Goal: Task Accomplishment & Management: Manage account settings

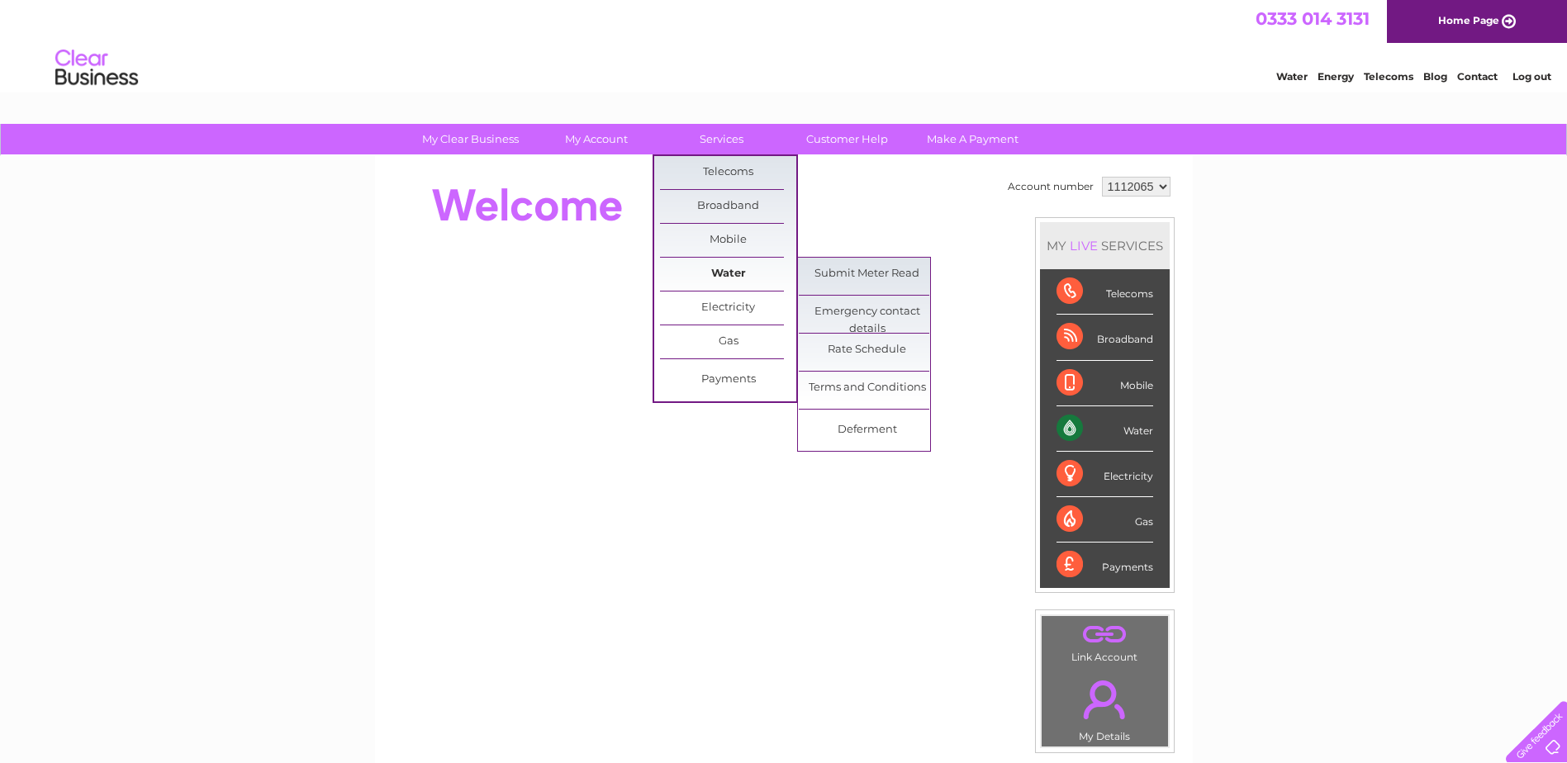
click at [737, 272] on link "Water" at bounding box center [728, 274] width 136 height 33
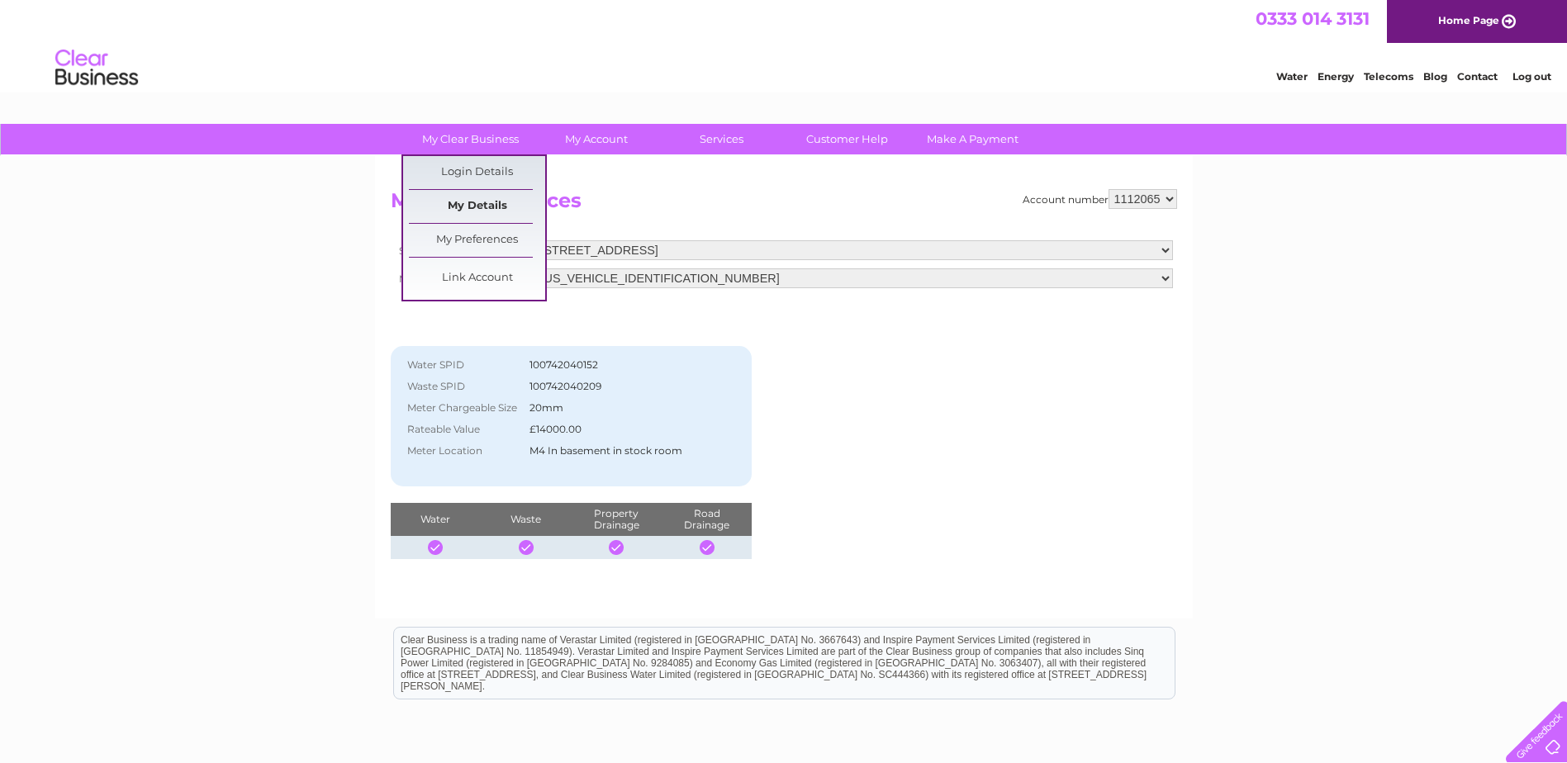
click at [469, 210] on link "My Details" at bounding box center [477, 206] width 136 height 33
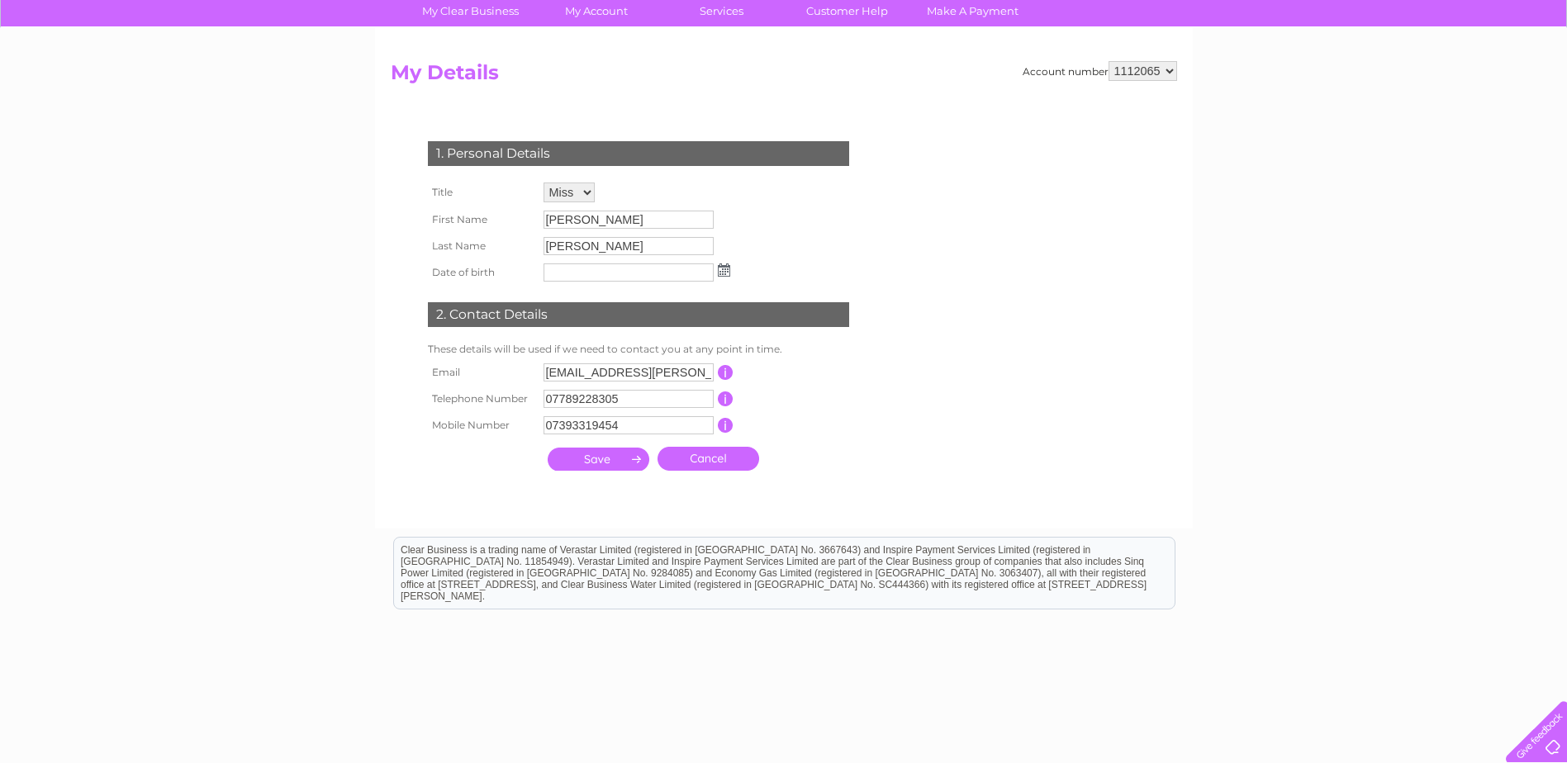
scroll to position [188, 0]
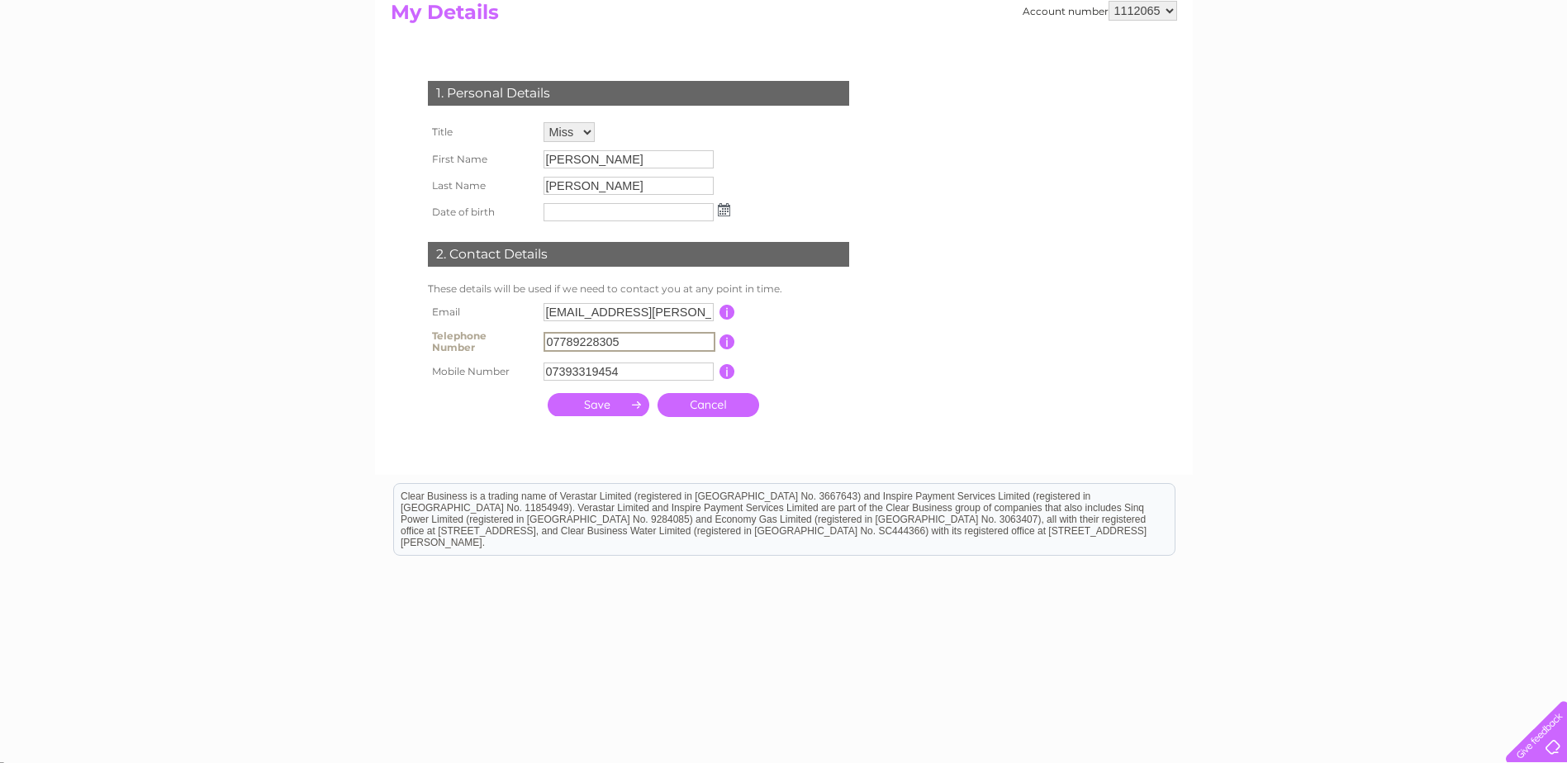
drag, startPoint x: 622, startPoint y: 337, endPoint x: 543, endPoint y: 332, distance: 78.6
click at [543, 332] on input "07789228305" at bounding box center [629, 342] width 172 height 20
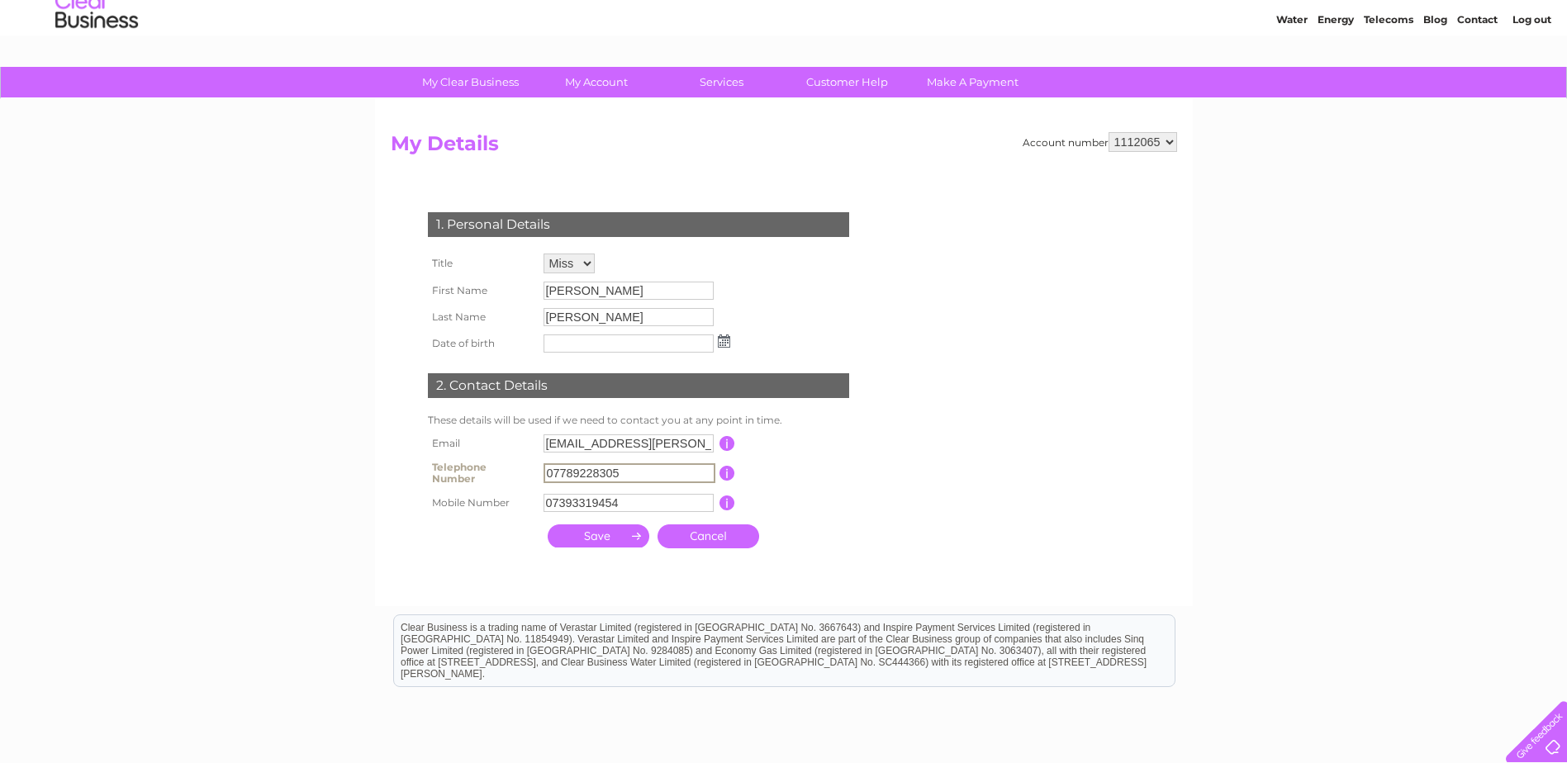
scroll to position [0, 0]
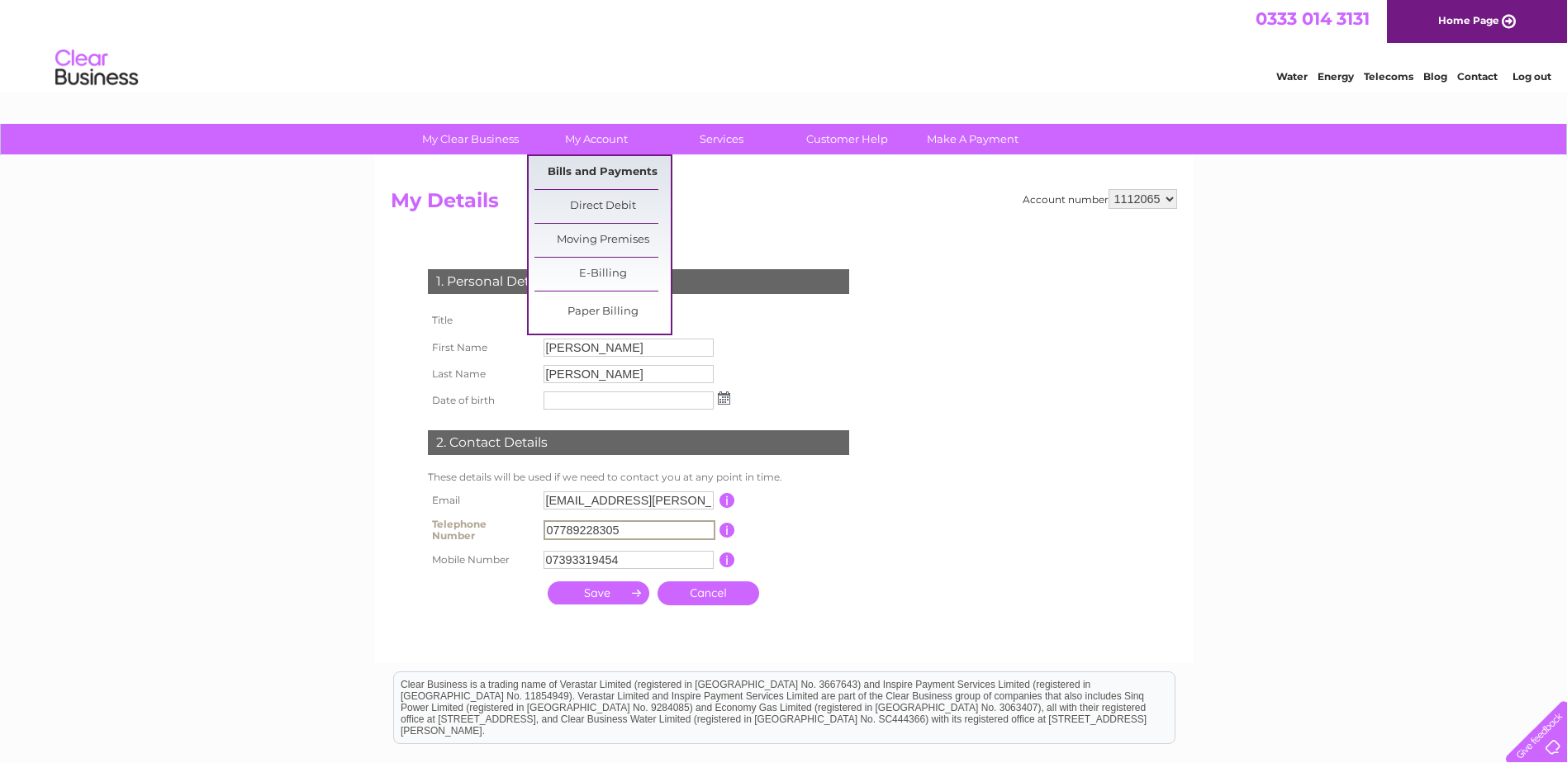
click at [596, 173] on link "Bills and Payments" at bounding box center [602, 172] width 136 height 33
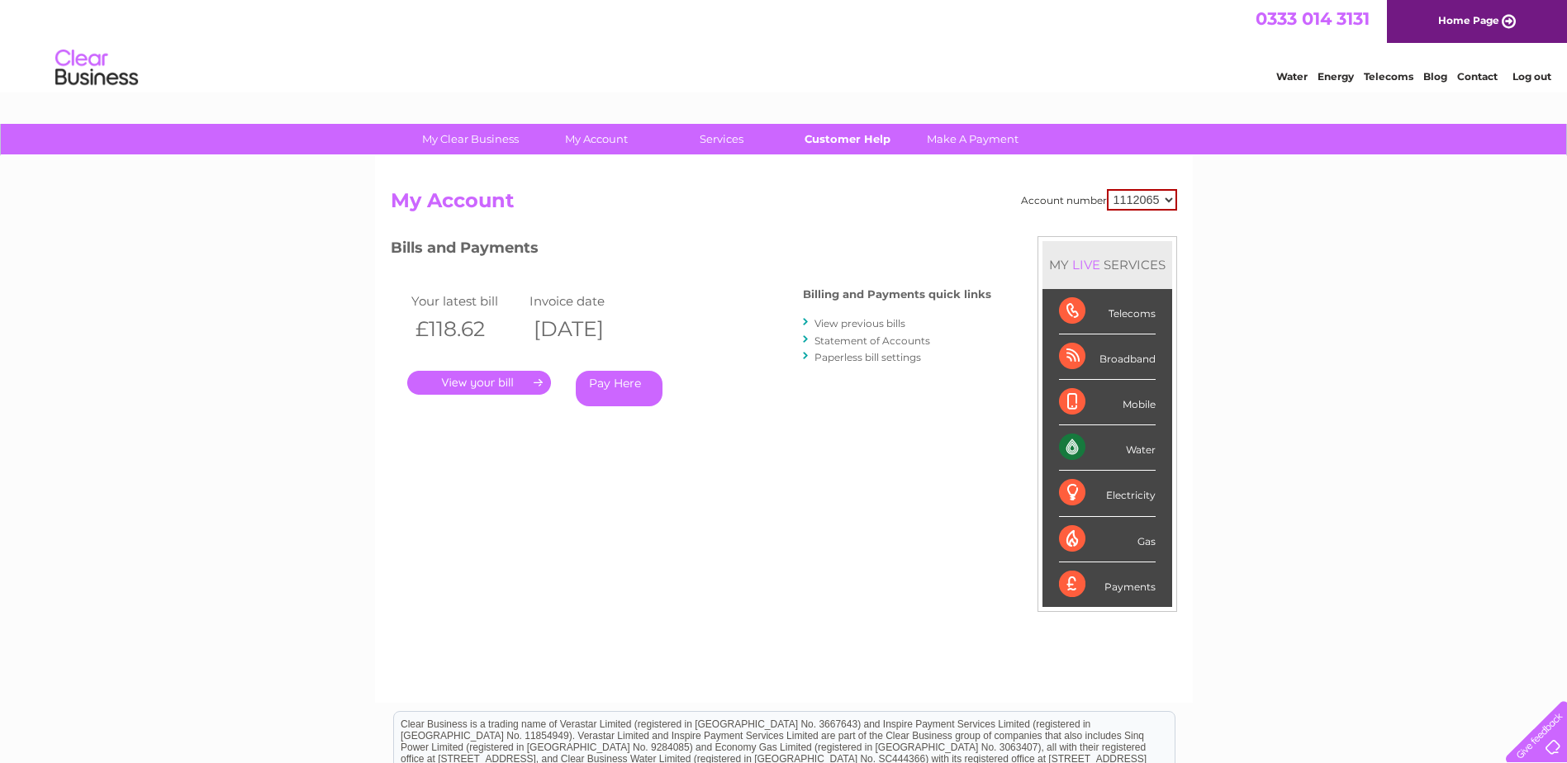
click at [846, 139] on link "Customer Help" at bounding box center [847, 139] width 136 height 31
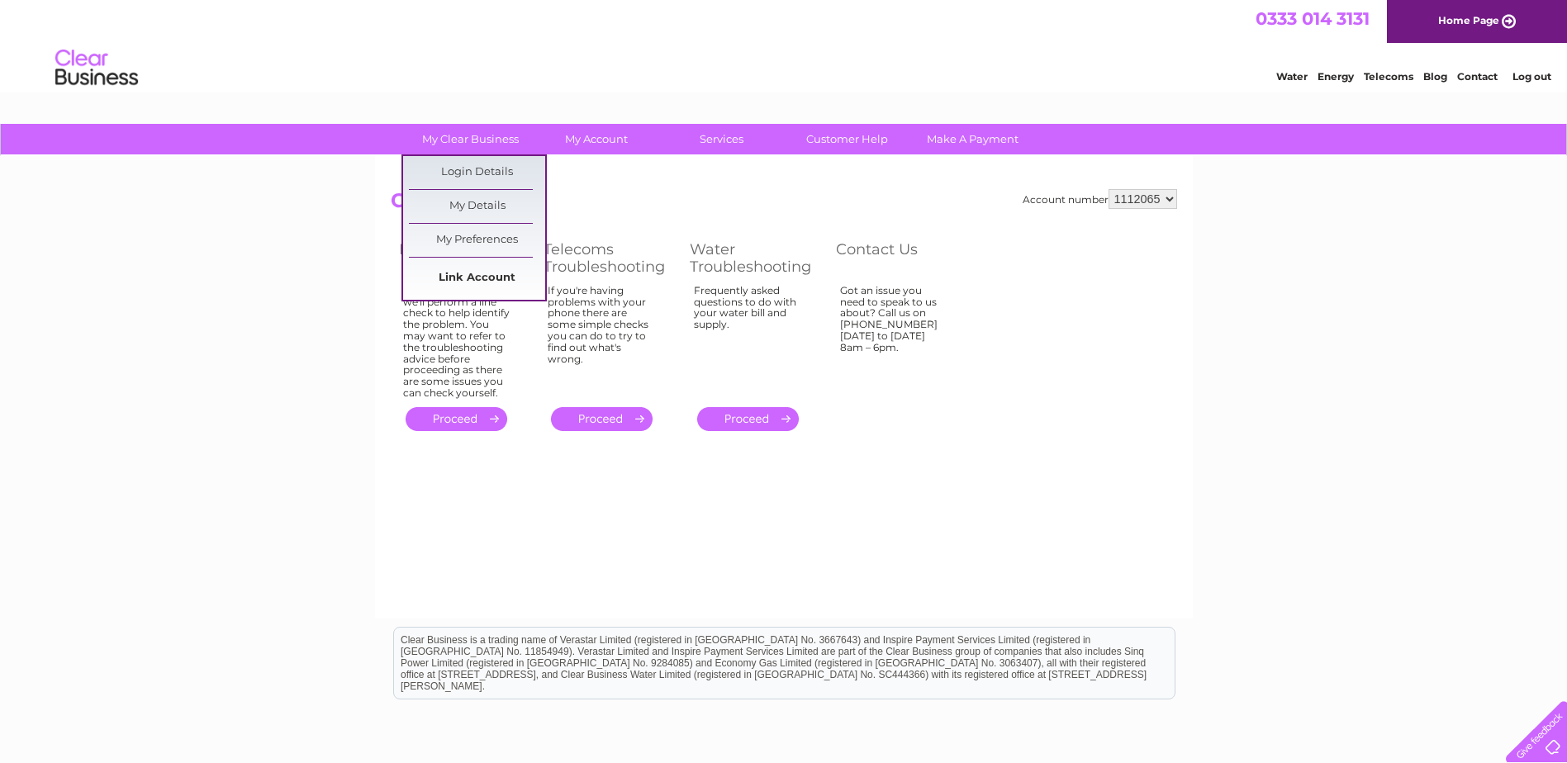
click at [463, 273] on link "Link Account" at bounding box center [477, 278] width 136 height 33
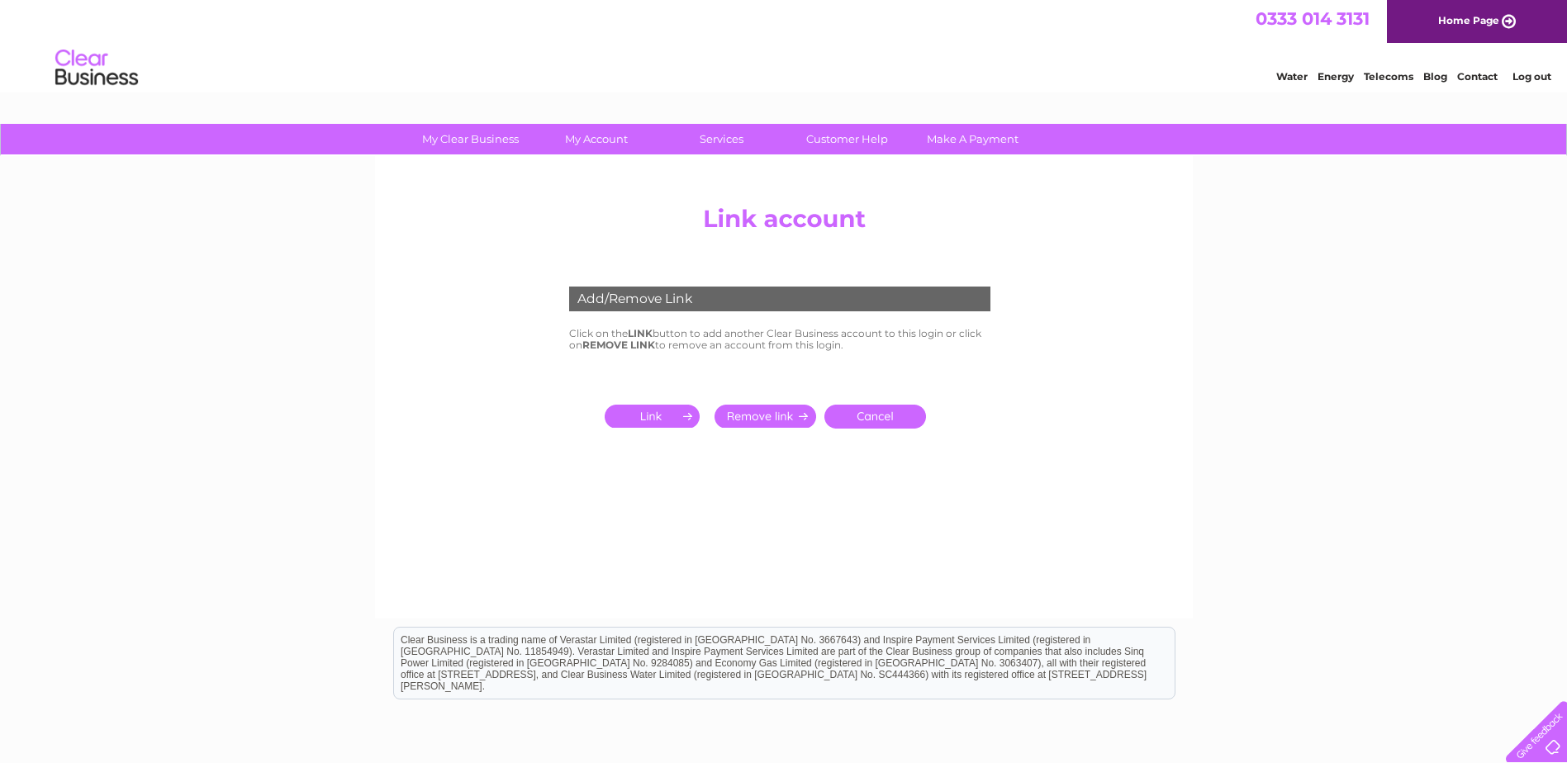
click at [656, 419] on input "submit" at bounding box center [656, 416] width 102 height 23
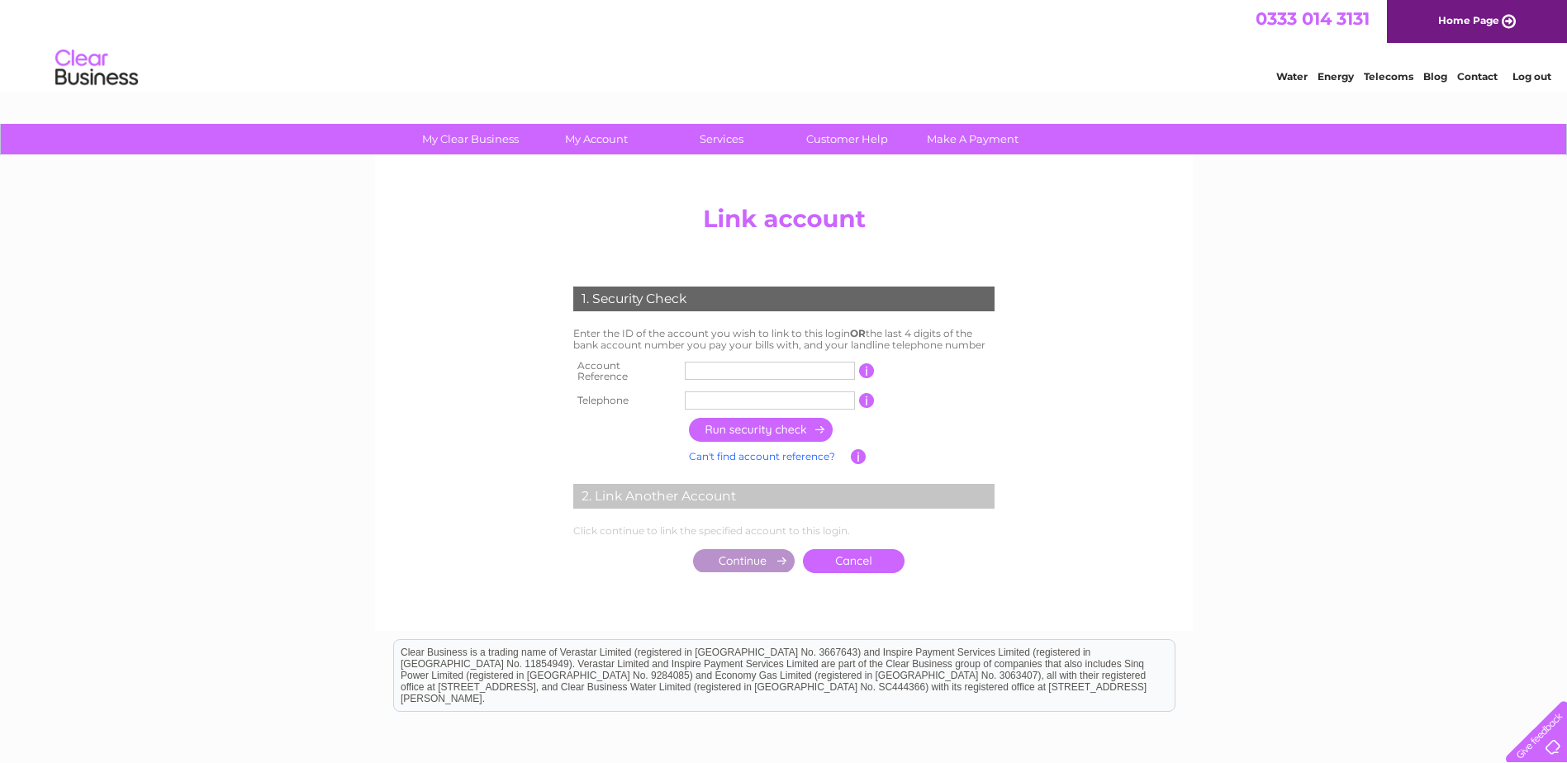
click at [697, 368] on input "text" at bounding box center [770, 371] width 170 height 18
type input "30300438"
click at [701, 391] on input "text" at bounding box center [770, 400] width 170 height 18
click at [762, 425] on input "button" at bounding box center [761, 430] width 145 height 24
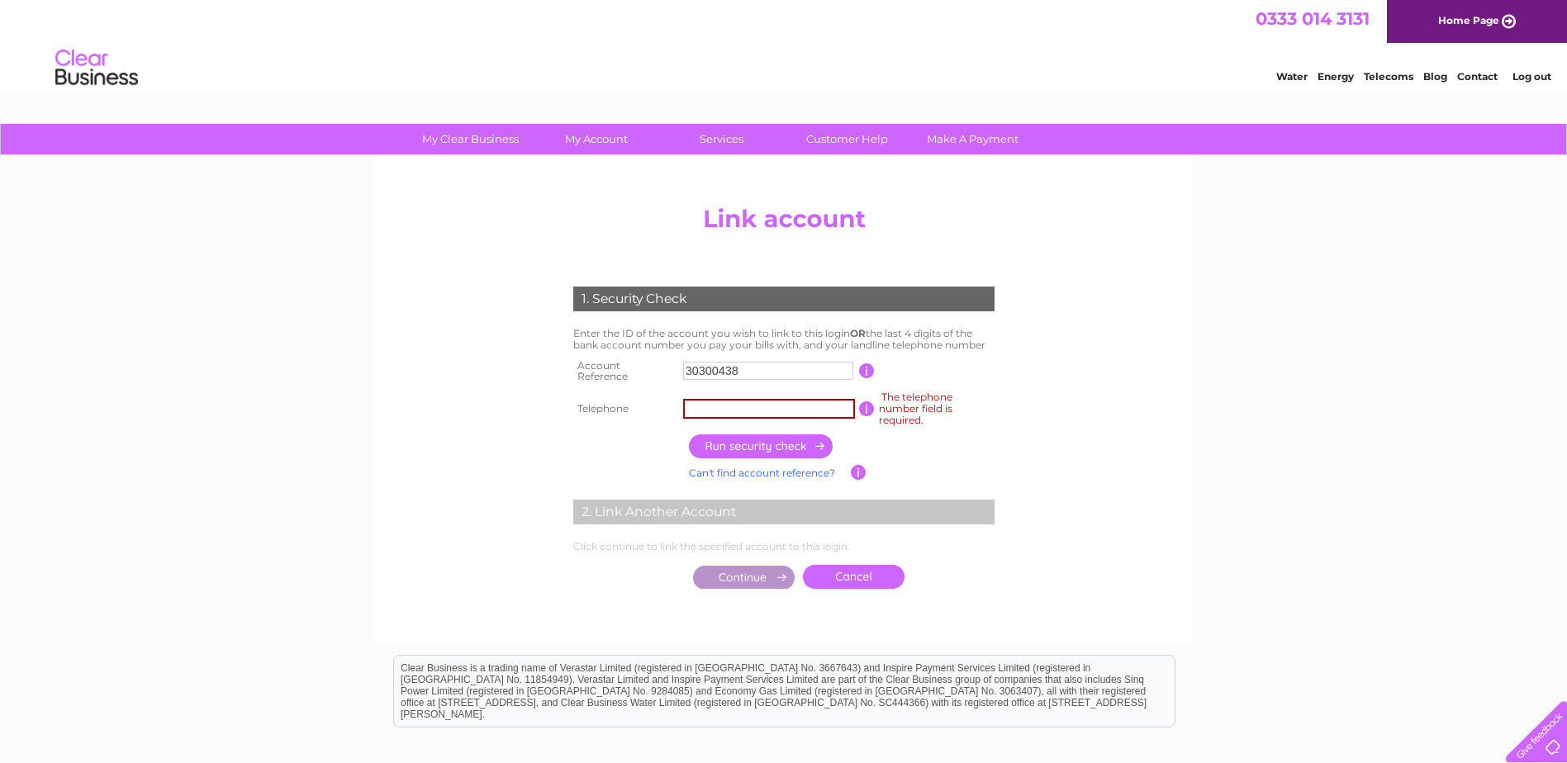
click at [693, 406] on input "text" at bounding box center [769, 409] width 172 height 20
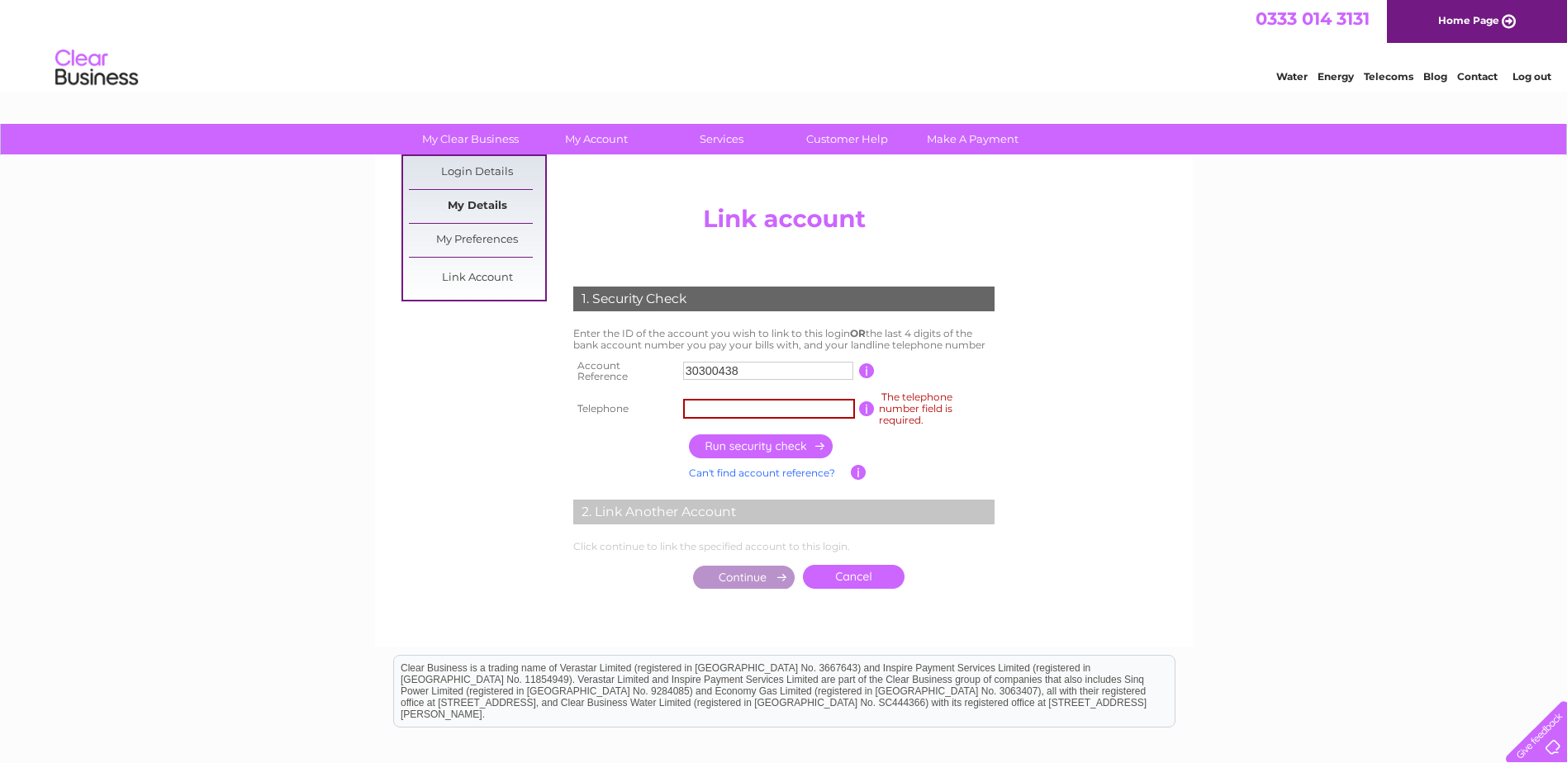
click at [472, 203] on link "My Details" at bounding box center [477, 206] width 136 height 33
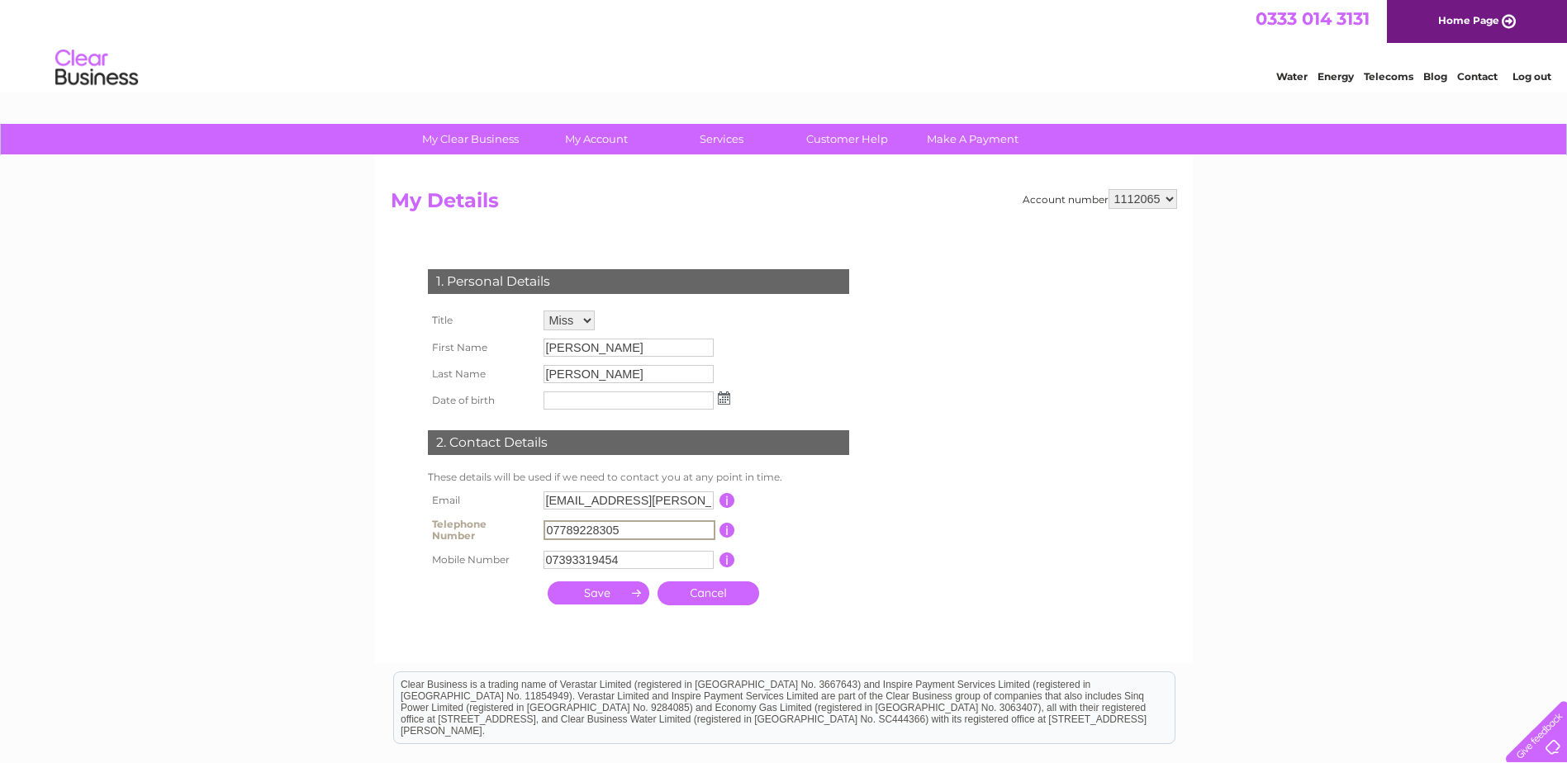
drag, startPoint x: 624, startPoint y: 525, endPoint x: 548, endPoint y: 527, distance: 76.8
click at [548, 527] on input "07789228305" at bounding box center [629, 530] width 172 height 20
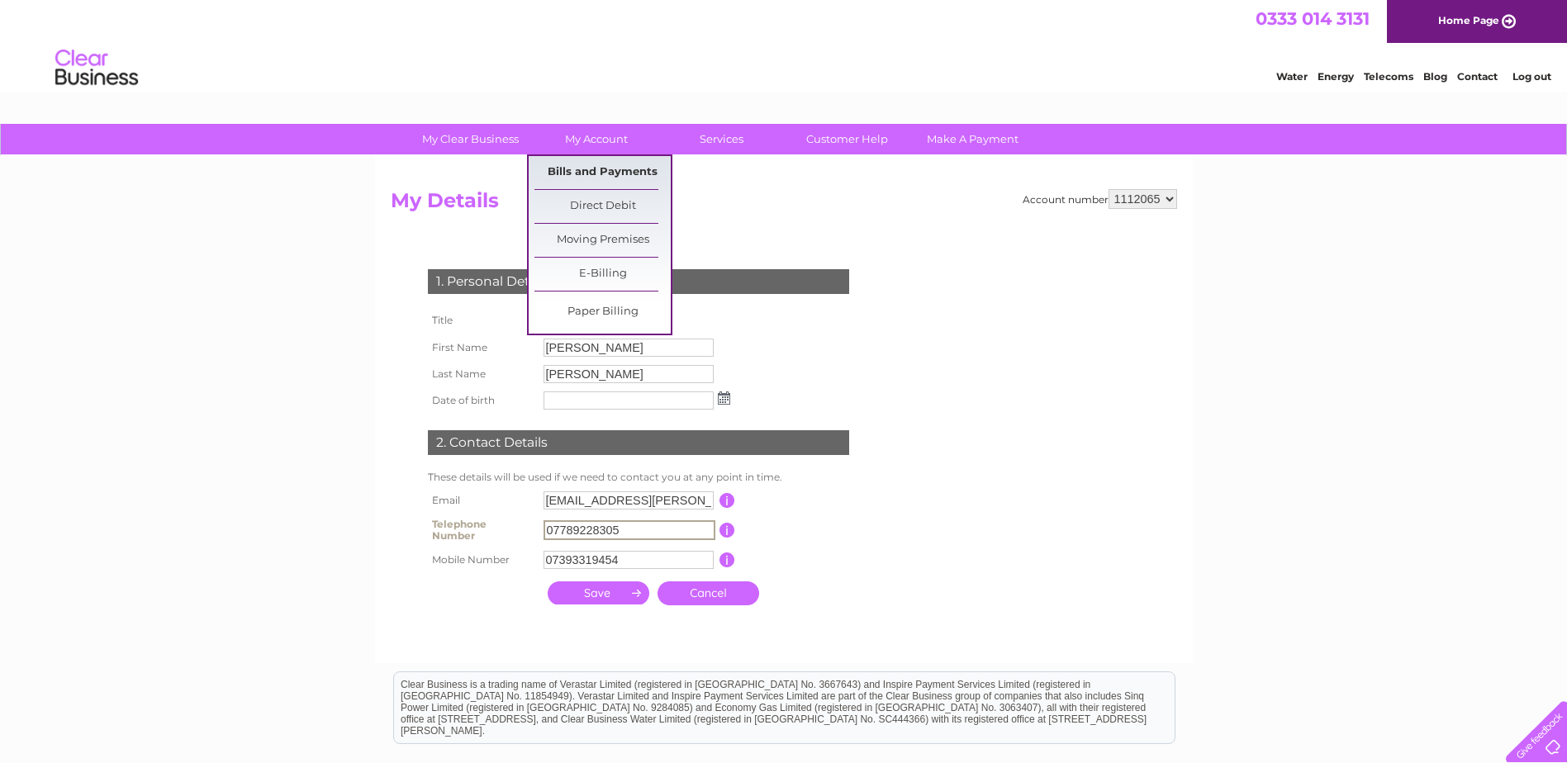
click at [605, 173] on link "Bills and Payments" at bounding box center [602, 172] width 136 height 33
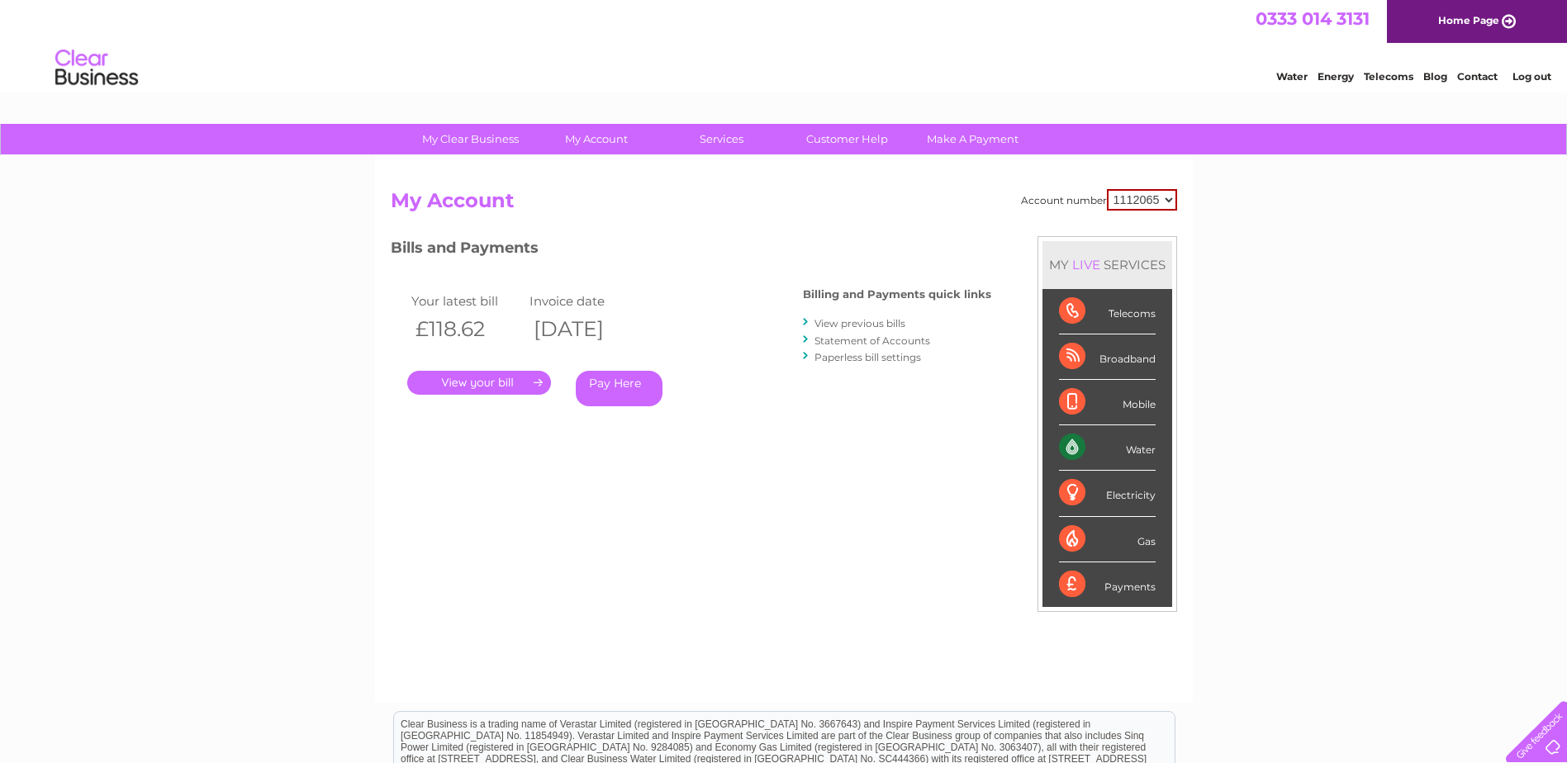
click at [1170, 200] on select "1112065" at bounding box center [1142, 199] width 70 height 21
click at [899, 225] on div "Account number 1112065 My Account MY LIVE SERVICES Telecoms Broadband Mobile Wa…" at bounding box center [784, 437] width 786 height 497
click at [849, 140] on link "Customer Help" at bounding box center [847, 139] width 136 height 31
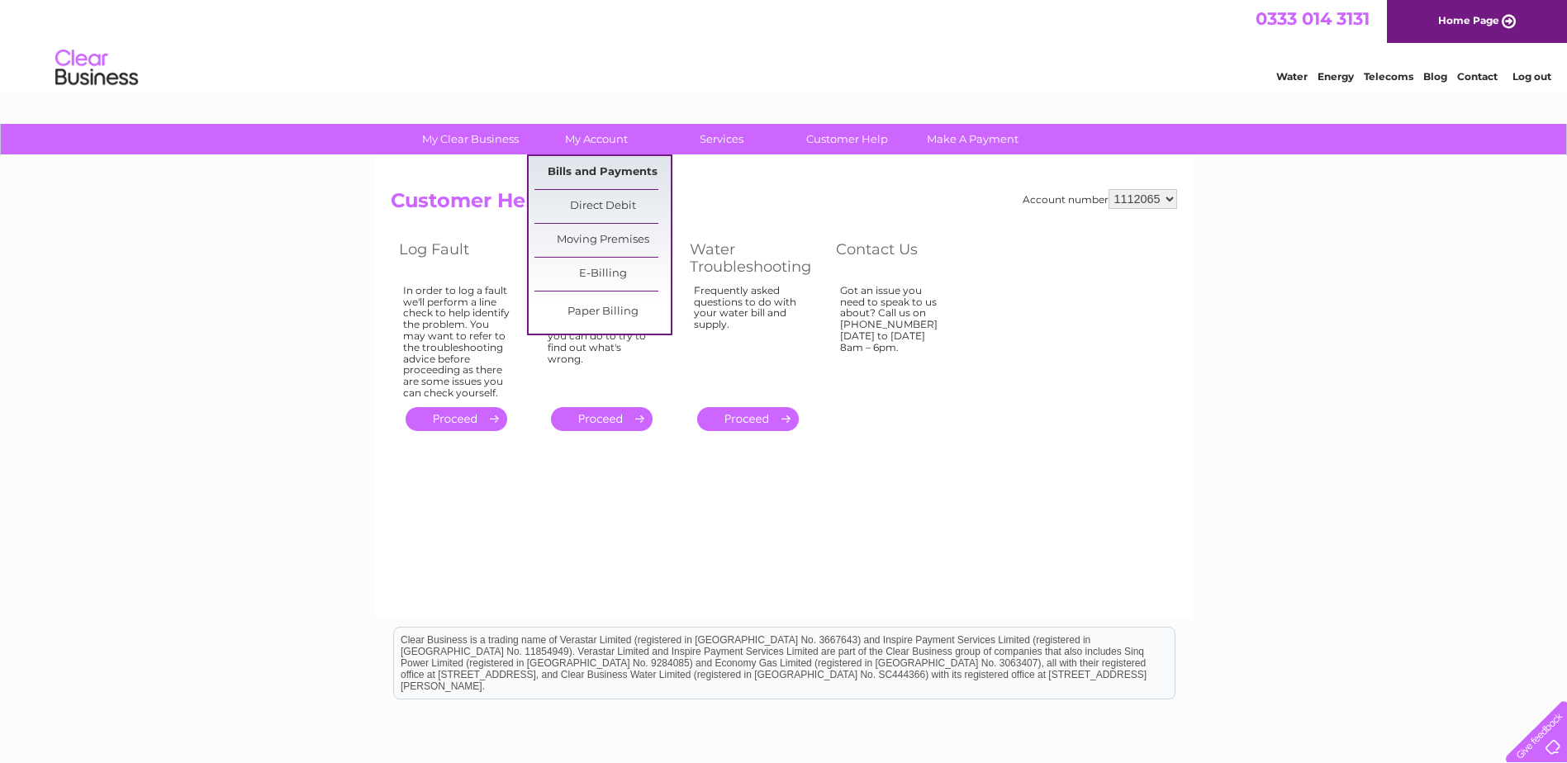
click at [595, 167] on link "Bills and Payments" at bounding box center [602, 172] width 136 height 33
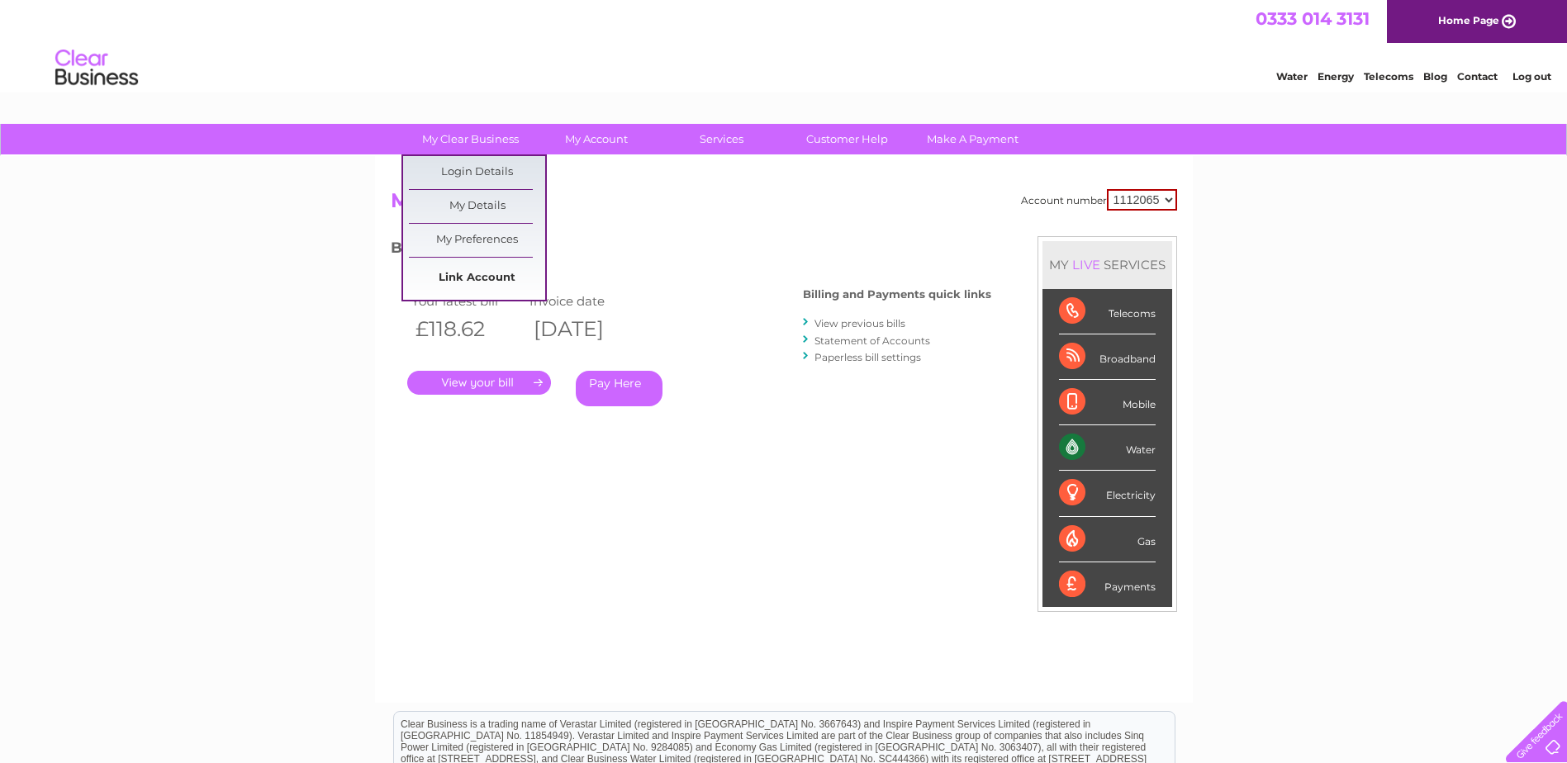
click at [473, 278] on link "Link Account" at bounding box center [477, 278] width 136 height 33
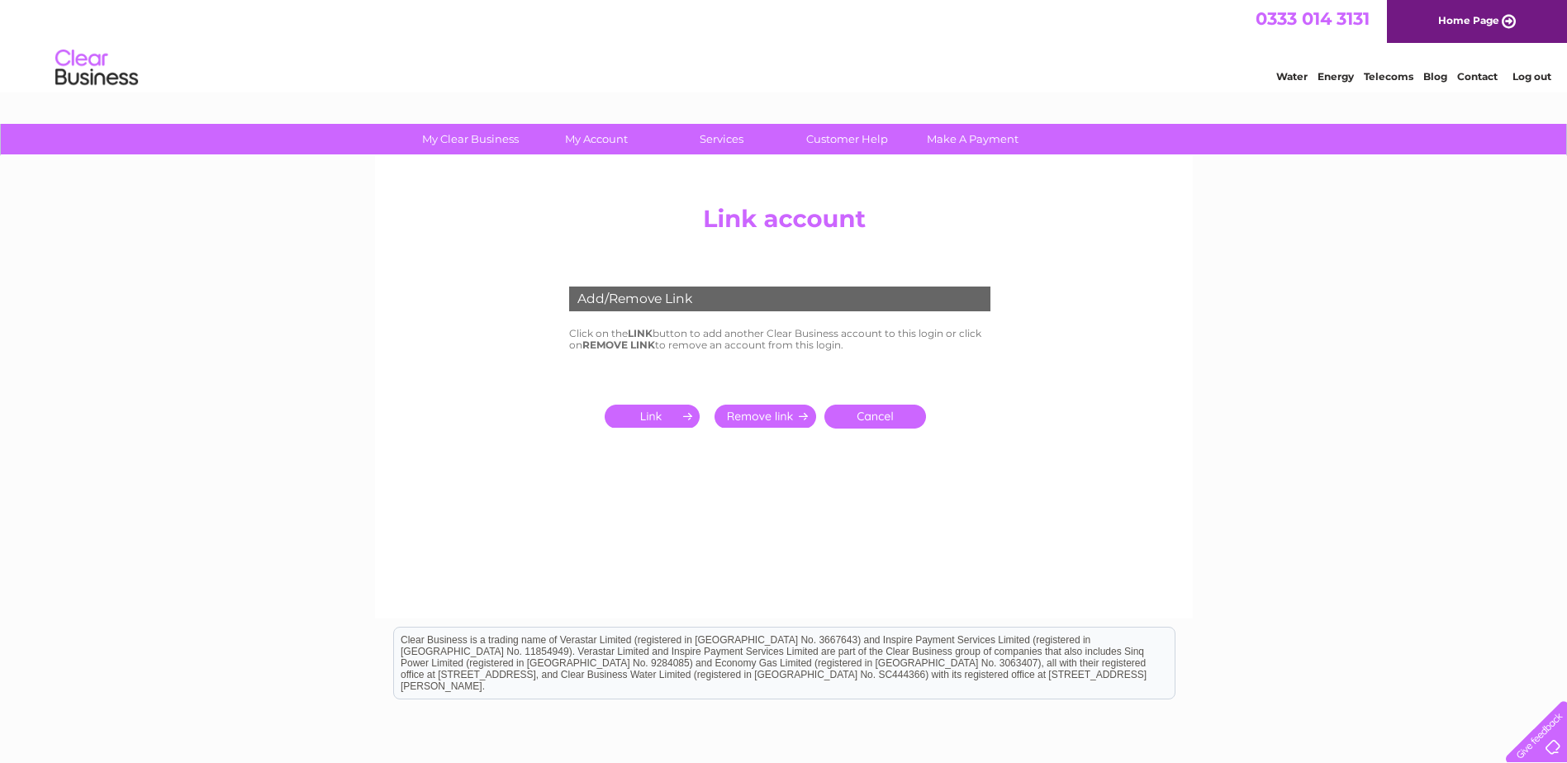
click at [659, 415] on input "submit" at bounding box center [656, 416] width 102 height 23
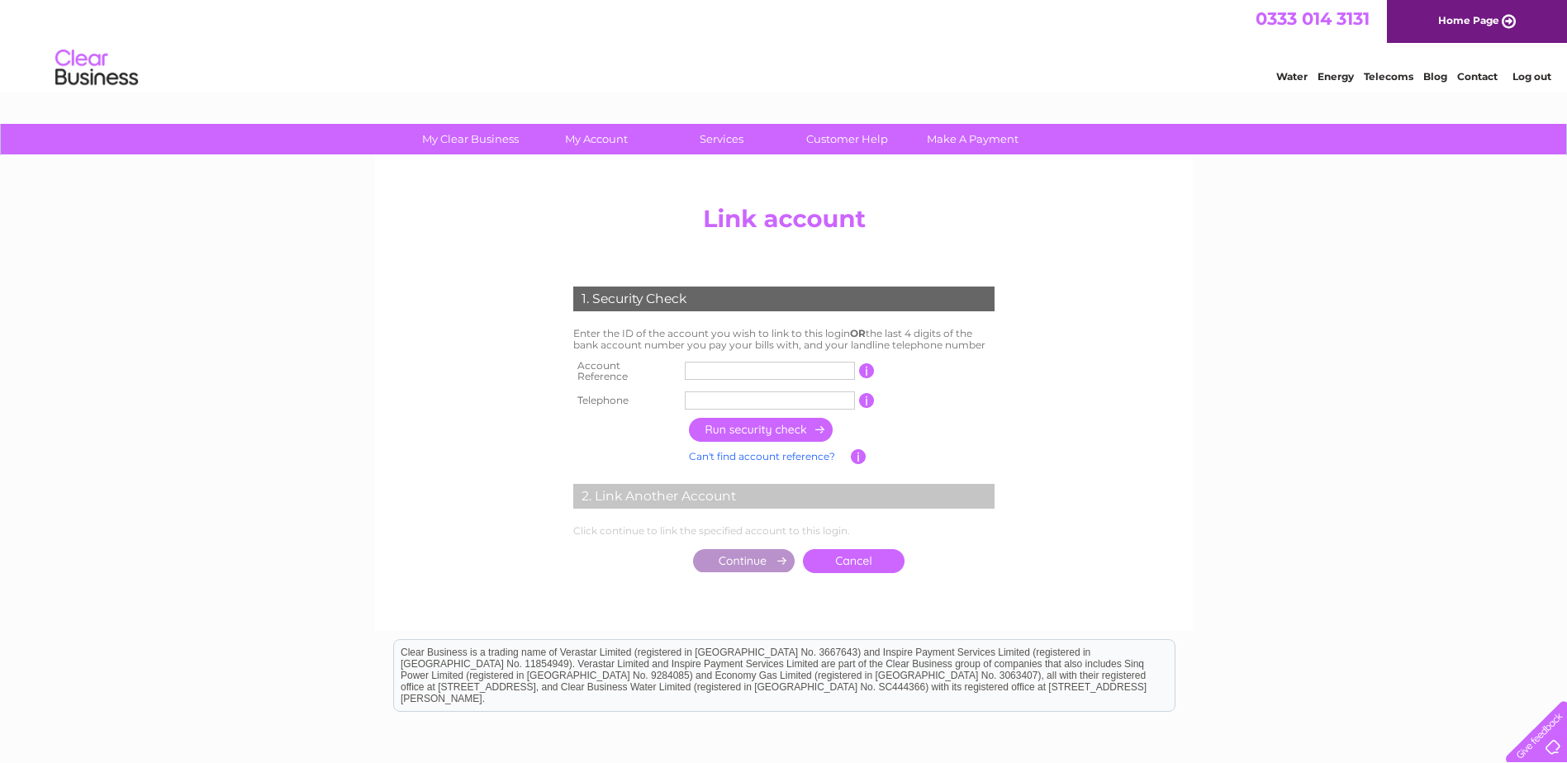
click at [695, 368] on input "text" at bounding box center [770, 371] width 170 height 18
type input "30300438"
click at [709, 394] on input "text" at bounding box center [770, 400] width 170 height 18
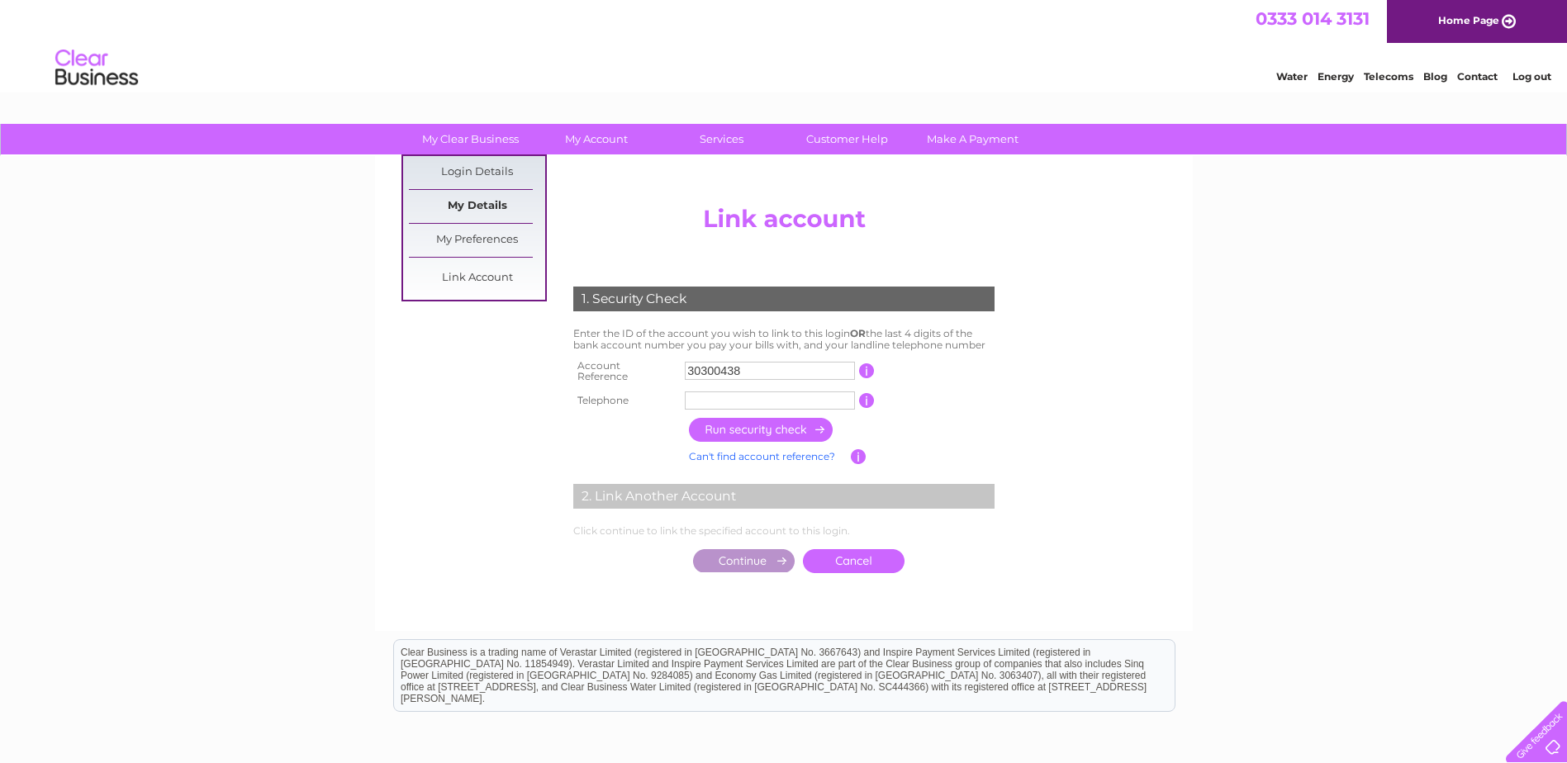
click at [467, 202] on link "My Details" at bounding box center [477, 206] width 136 height 33
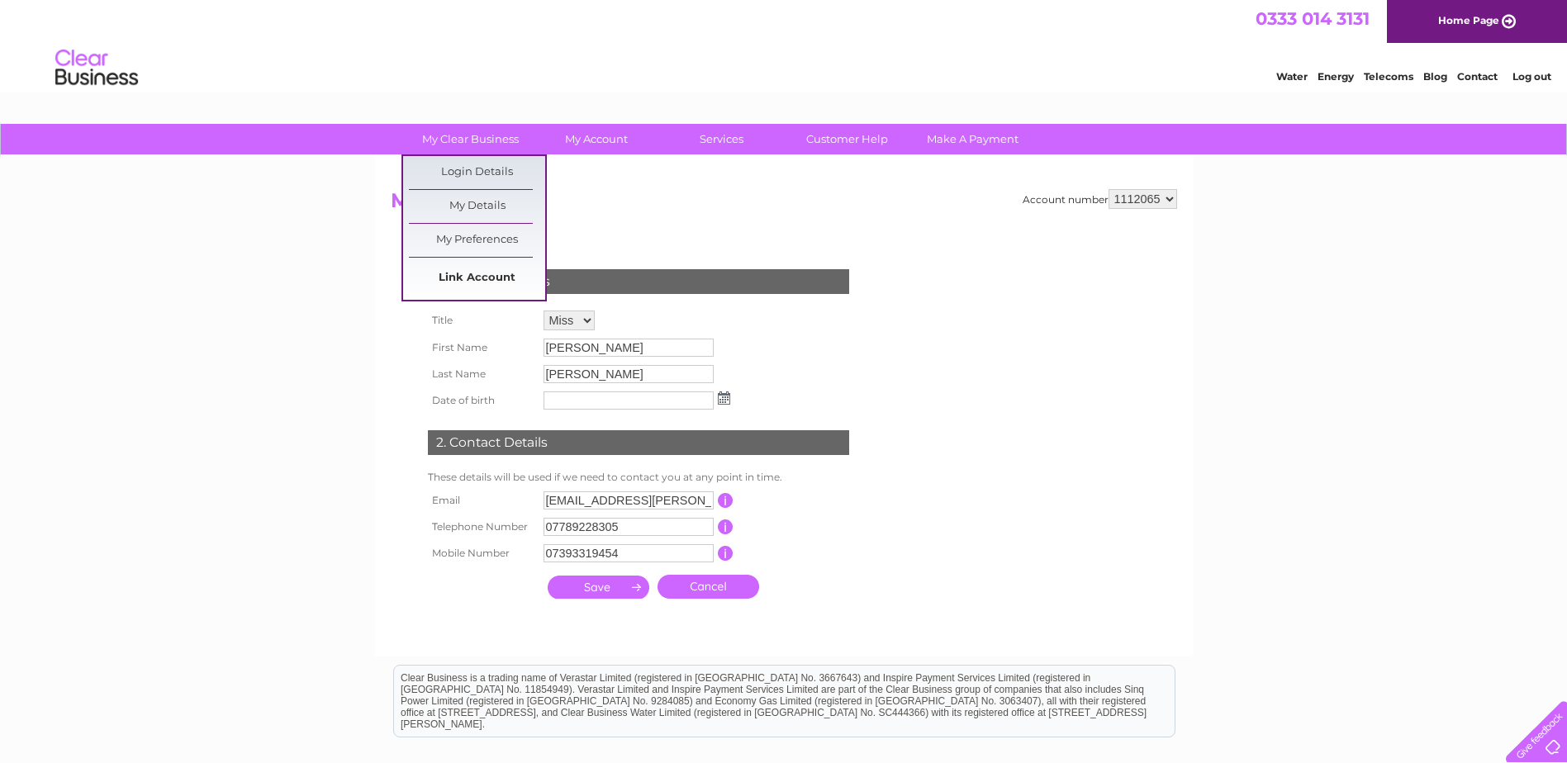
click at [482, 289] on link "Link Account" at bounding box center [477, 278] width 136 height 33
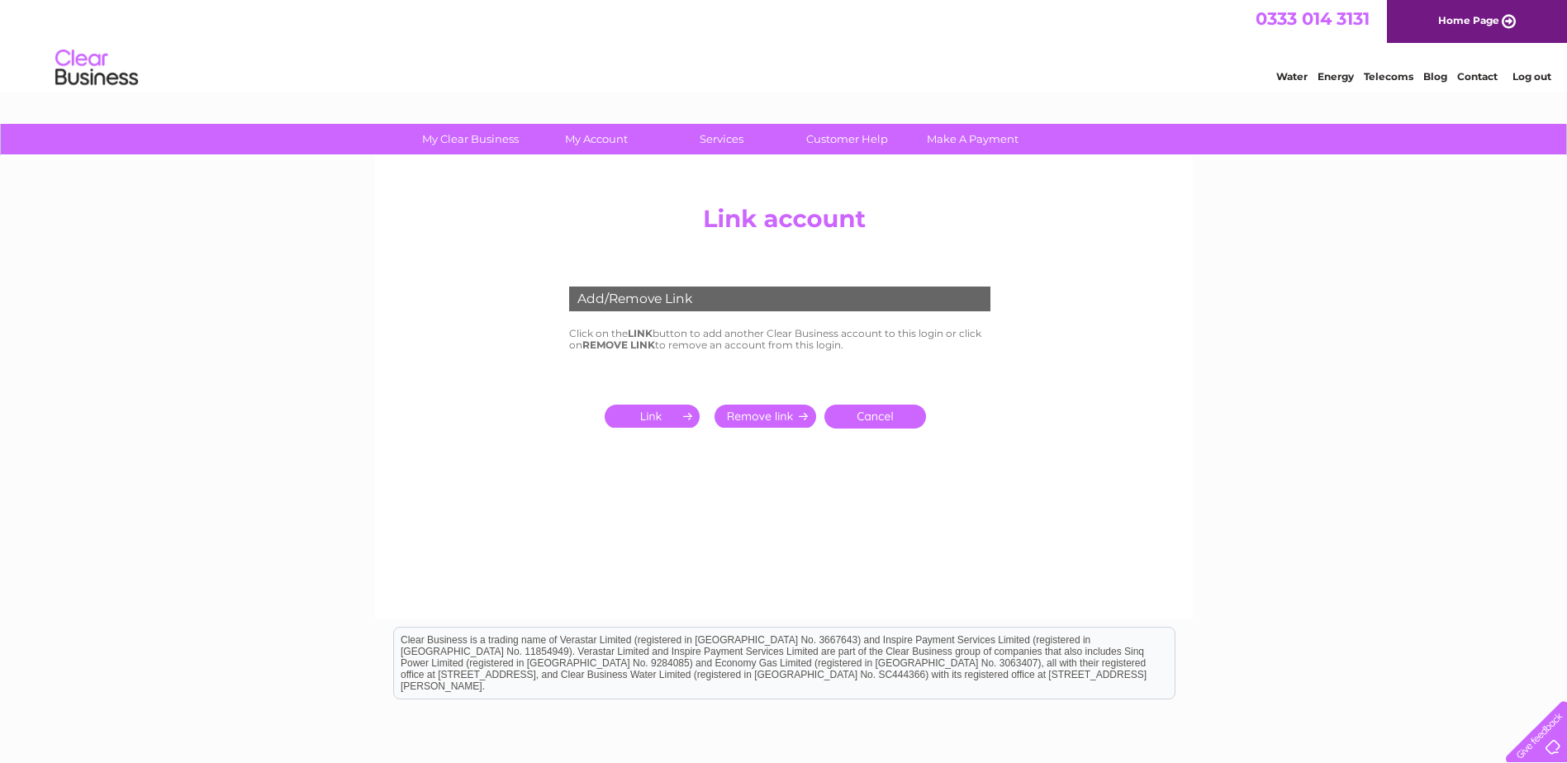
click at [656, 411] on input "submit" at bounding box center [656, 416] width 102 height 23
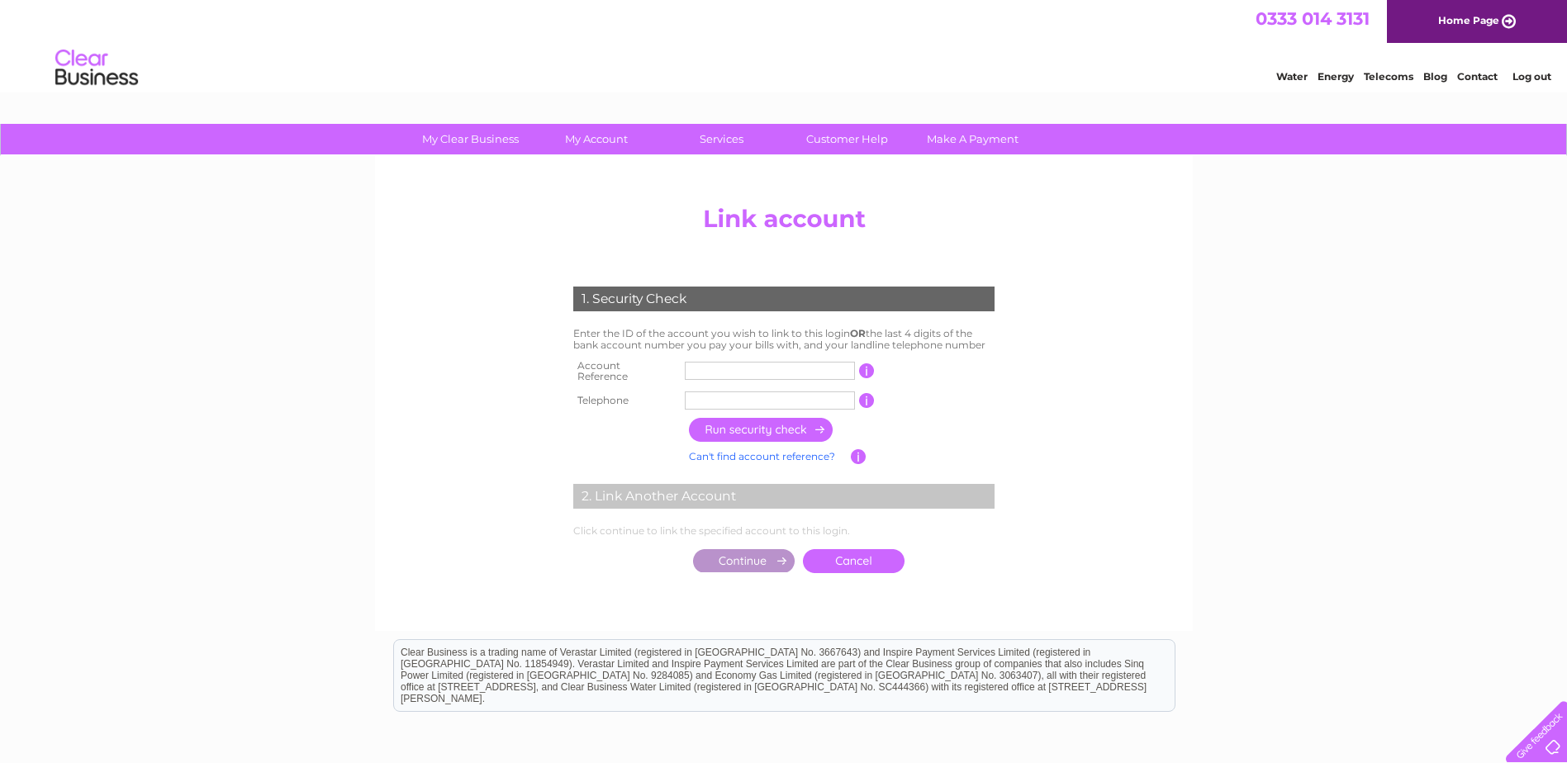
click at [693, 369] on input "text" at bounding box center [770, 371] width 170 height 18
type input "30300438"
click at [700, 395] on input "text" at bounding box center [770, 400] width 170 height 18
type input "07789228305"
click at [759, 422] on input "button" at bounding box center [761, 430] width 145 height 24
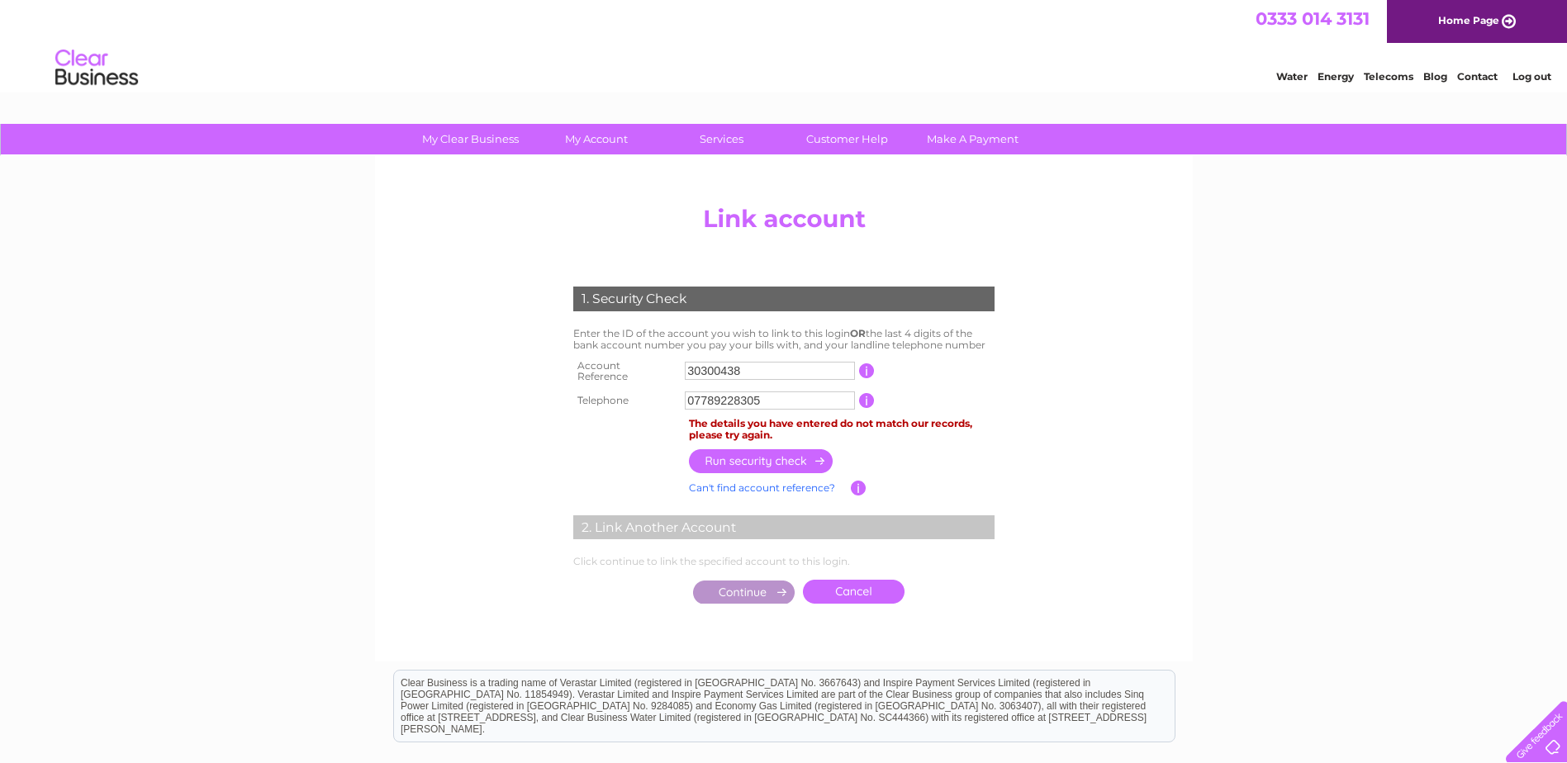
click at [687, 365] on input "30300438" at bounding box center [770, 371] width 170 height 18
click at [752, 368] on input "30300438" at bounding box center [770, 371] width 170 height 18
type input "3"
click at [868, 367] on input "button" at bounding box center [867, 370] width 16 height 15
click at [867, 369] on input "button" at bounding box center [867, 370] width 16 height 15
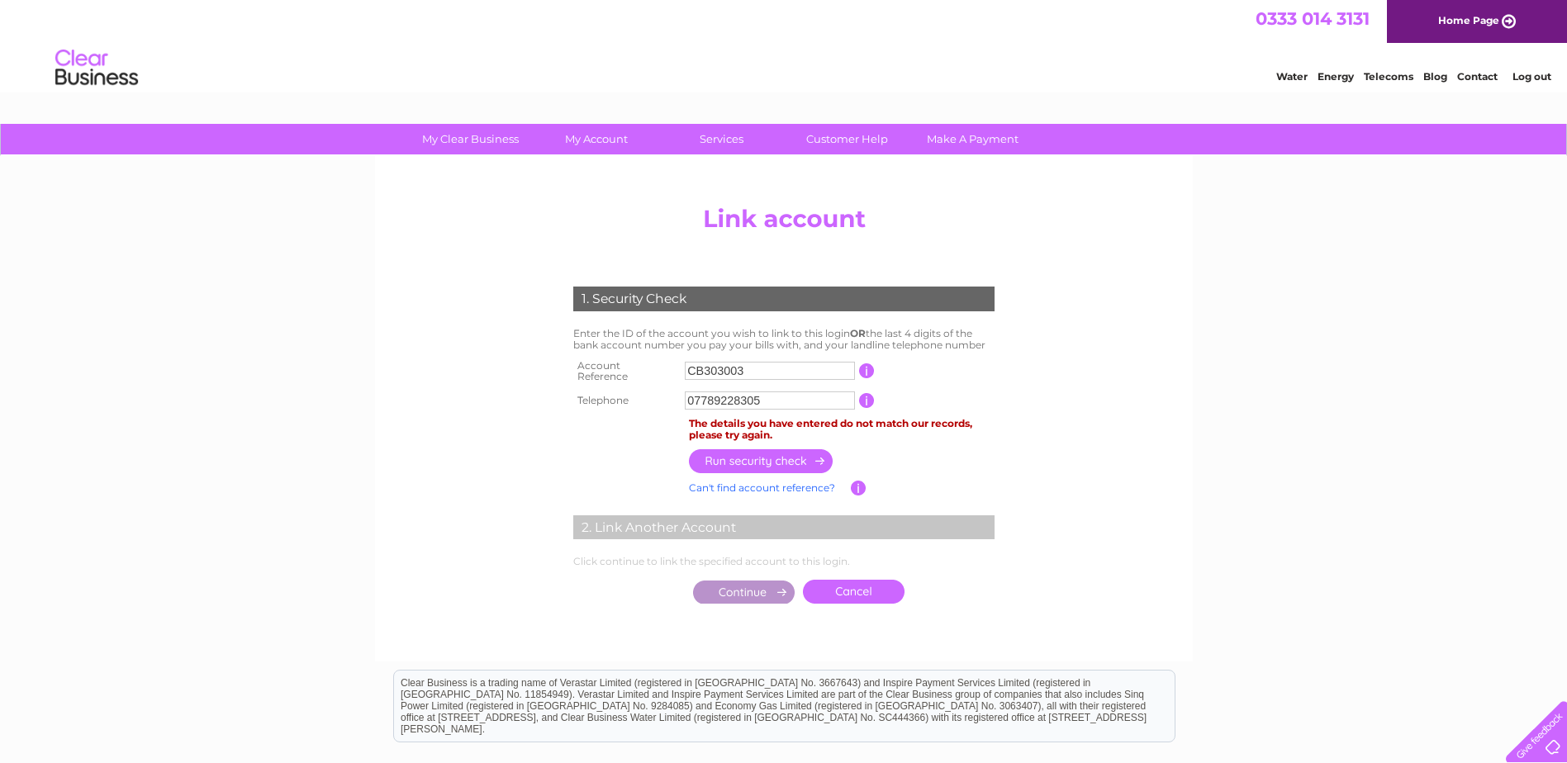
click at [752, 368] on input "CB303003" at bounding box center [770, 371] width 170 height 18
type input "C"
type input "30300438"
click at [751, 449] on input "button" at bounding box center [761, 461] width 145 height 24
click at [865, 393] on input "button" at bounding box center [867, 400] width 16 height 15
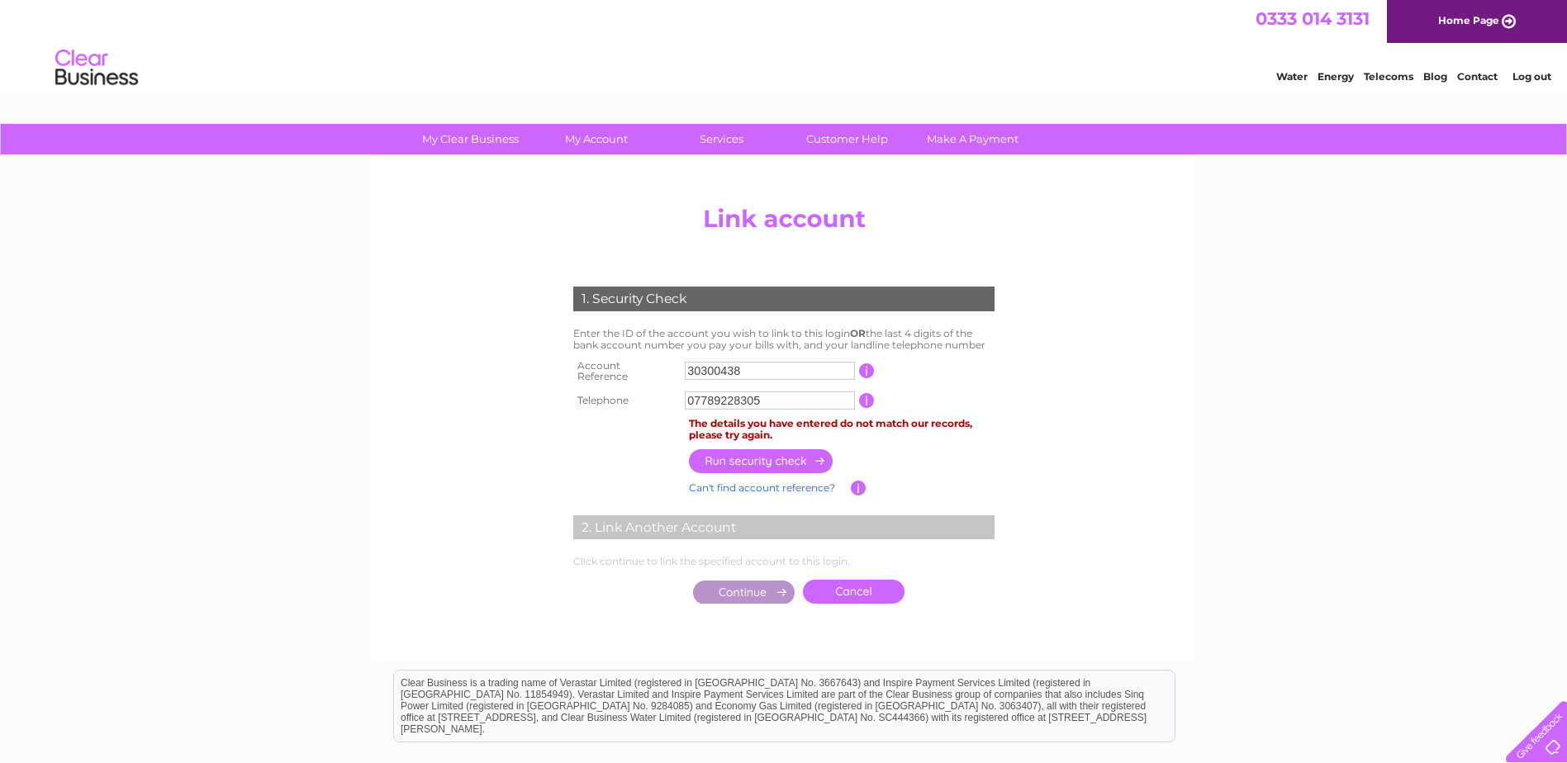
click at [770, 482] on link "Can't find account reference?" at bounding box center [762, 488] width 146 height 12
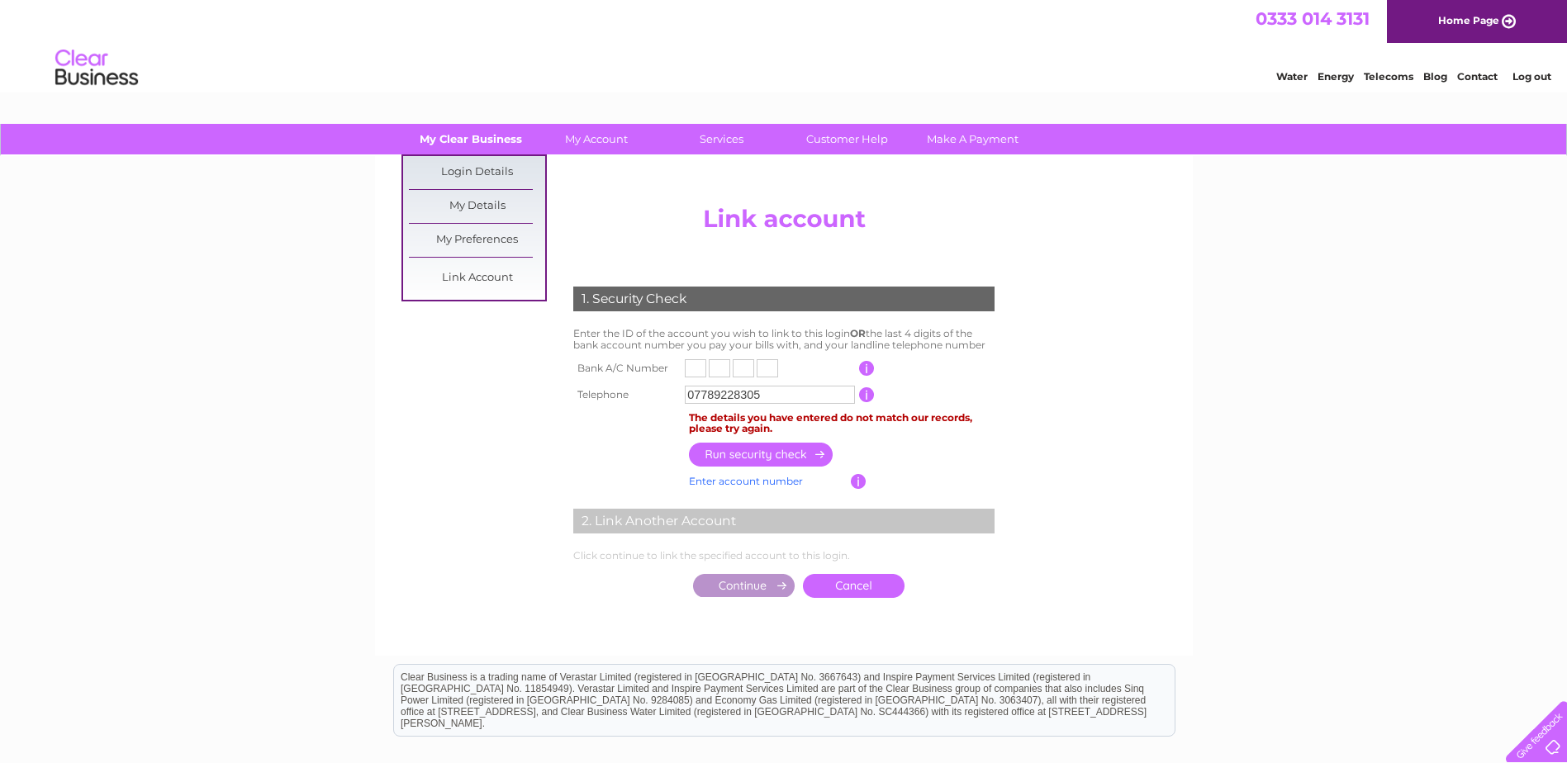
click at [478, 147] on link "My Clear Business" at bounding box center [470, 139] width 136 height 31
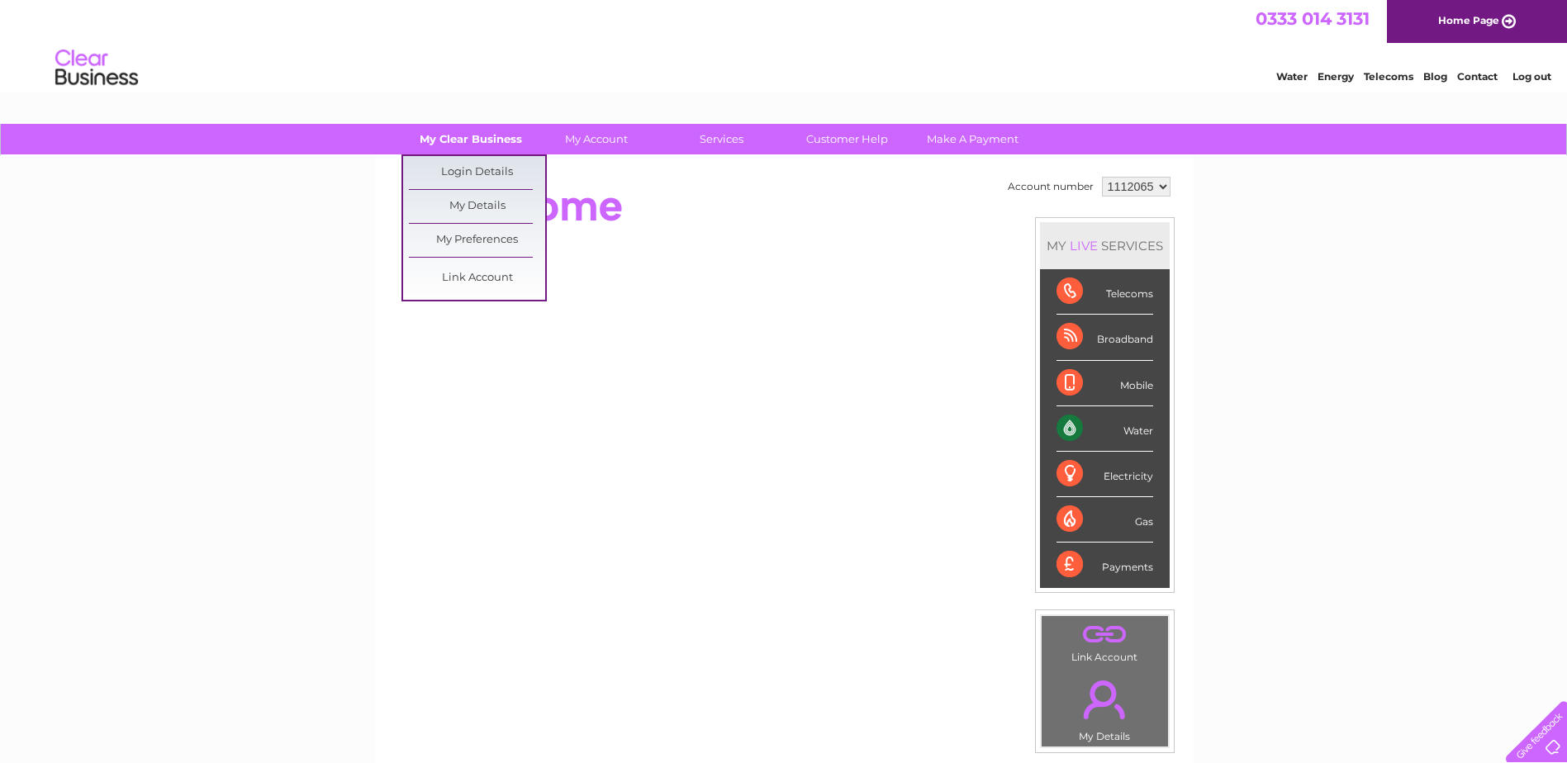
click at [472, 143] on link "My Clear Business" at bounding box center [470, 139] width 136 height 31
click at [472, 174] on link "Login Details" at bounding box center [477, 172] width 136 height 33
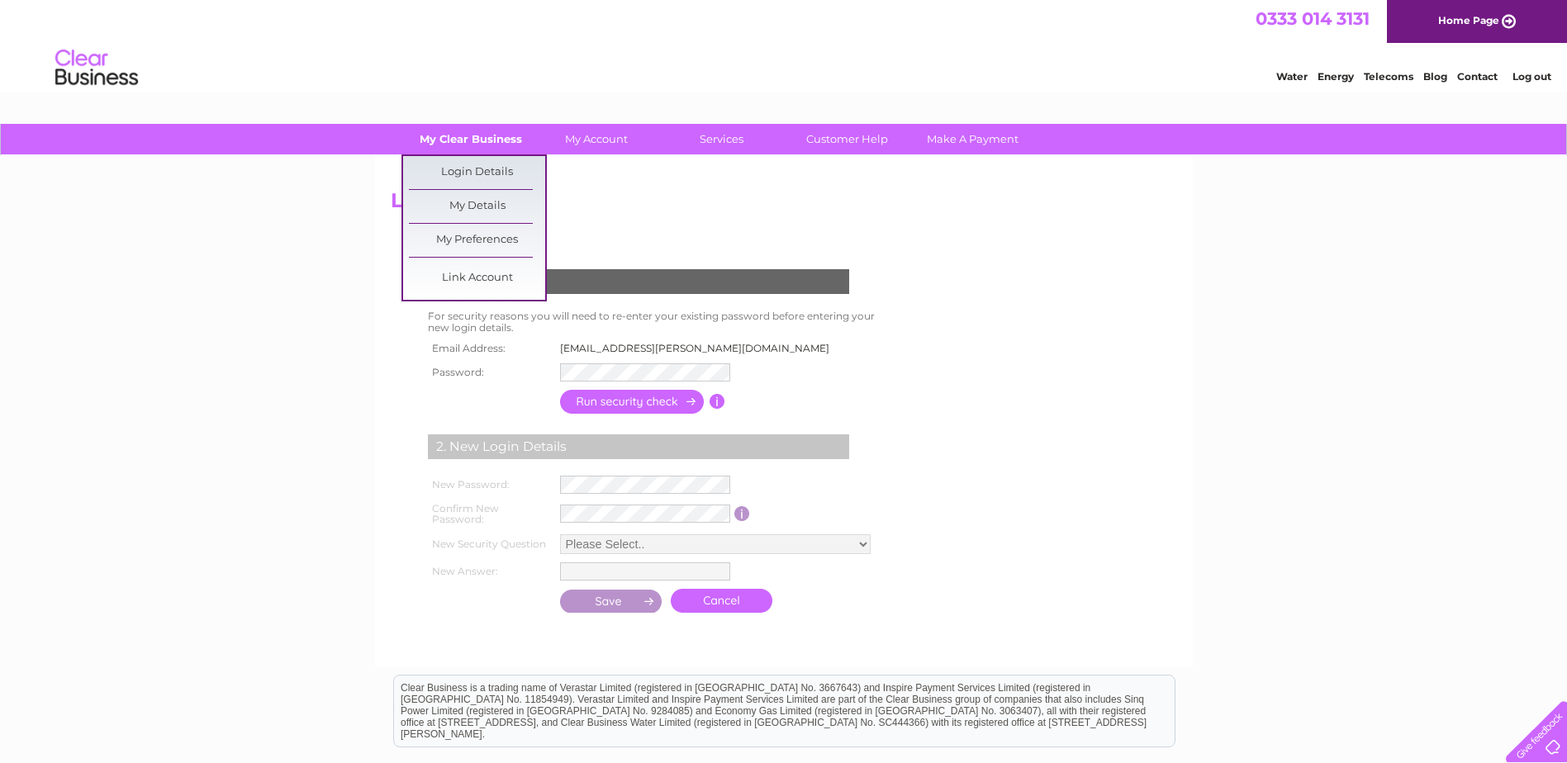
click at [477, 139] on link "My Clear Business" at bounding box center [470, 139] width 136 height 31
click at [473, 173] on link "Login Details" at bounding box center [477, 172] width 136 height 33
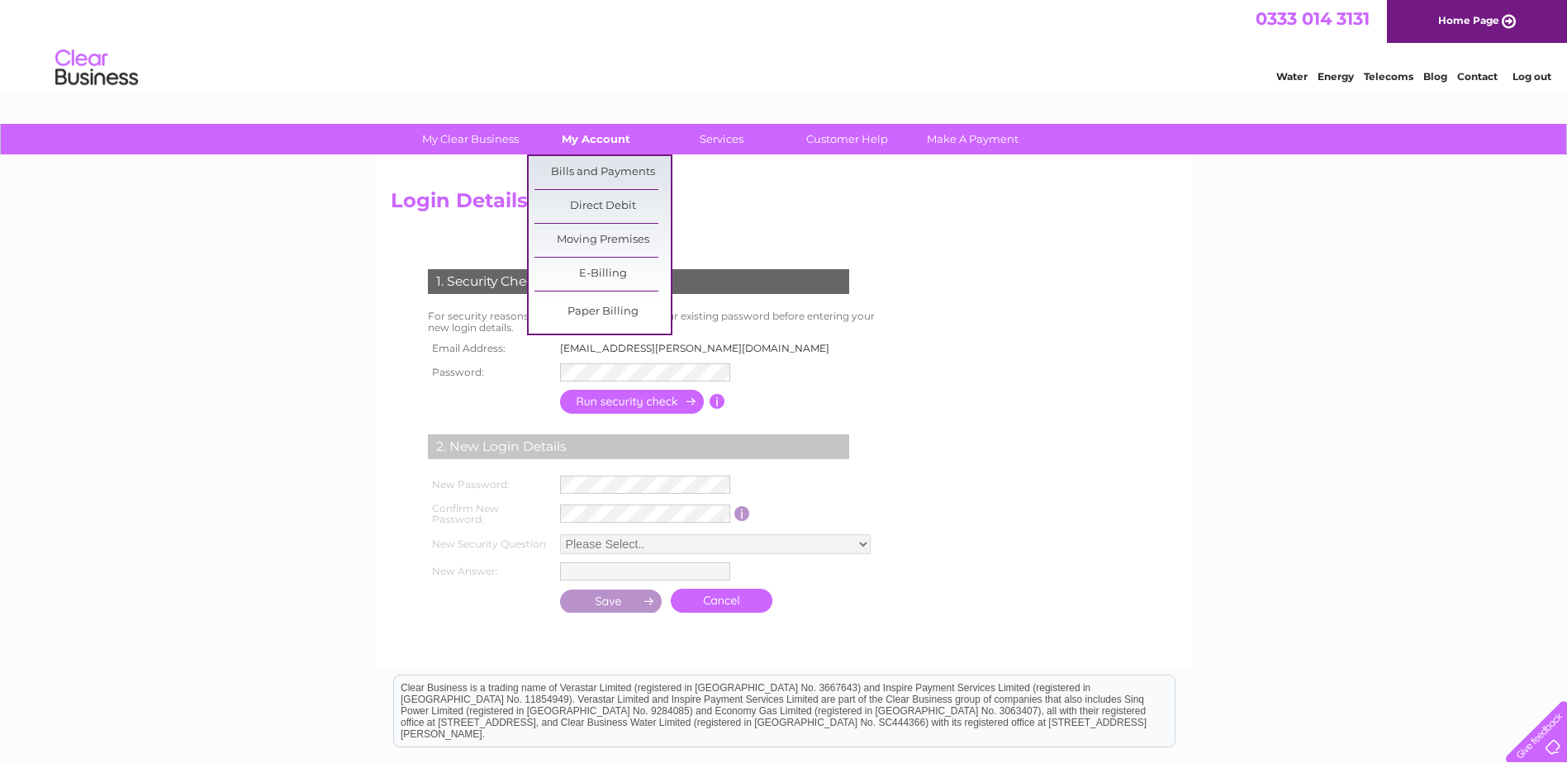
click at [592, 143] on link "My Account" at bounding box center [596, 139] width 136 height 31
click at [591, 167] on link "Bills and Payments" at bounding box center [602, 172] width 136 height 33
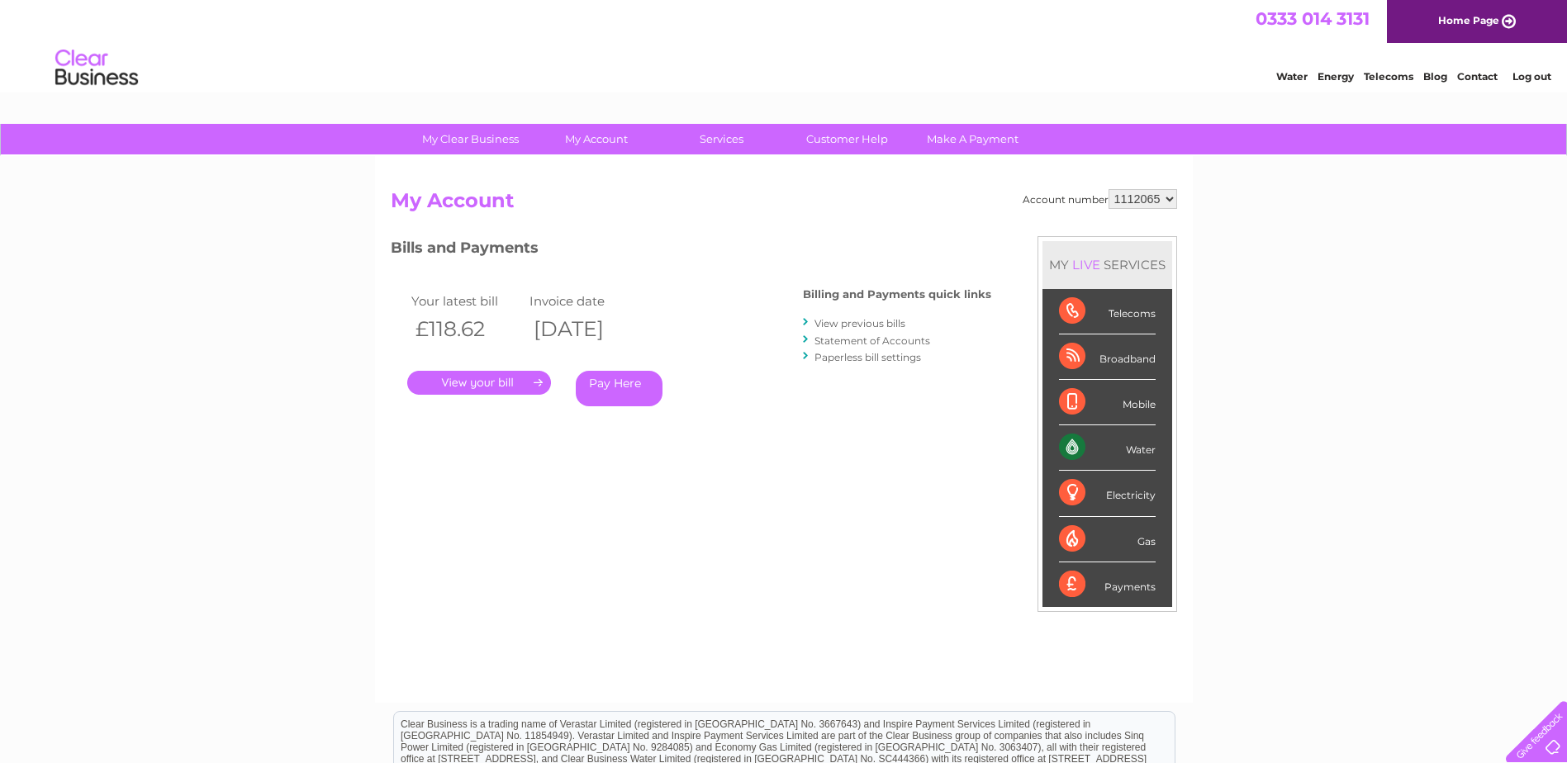
click at [498, 391] on link "." at bounding box center [479, 383] width 144 height 24
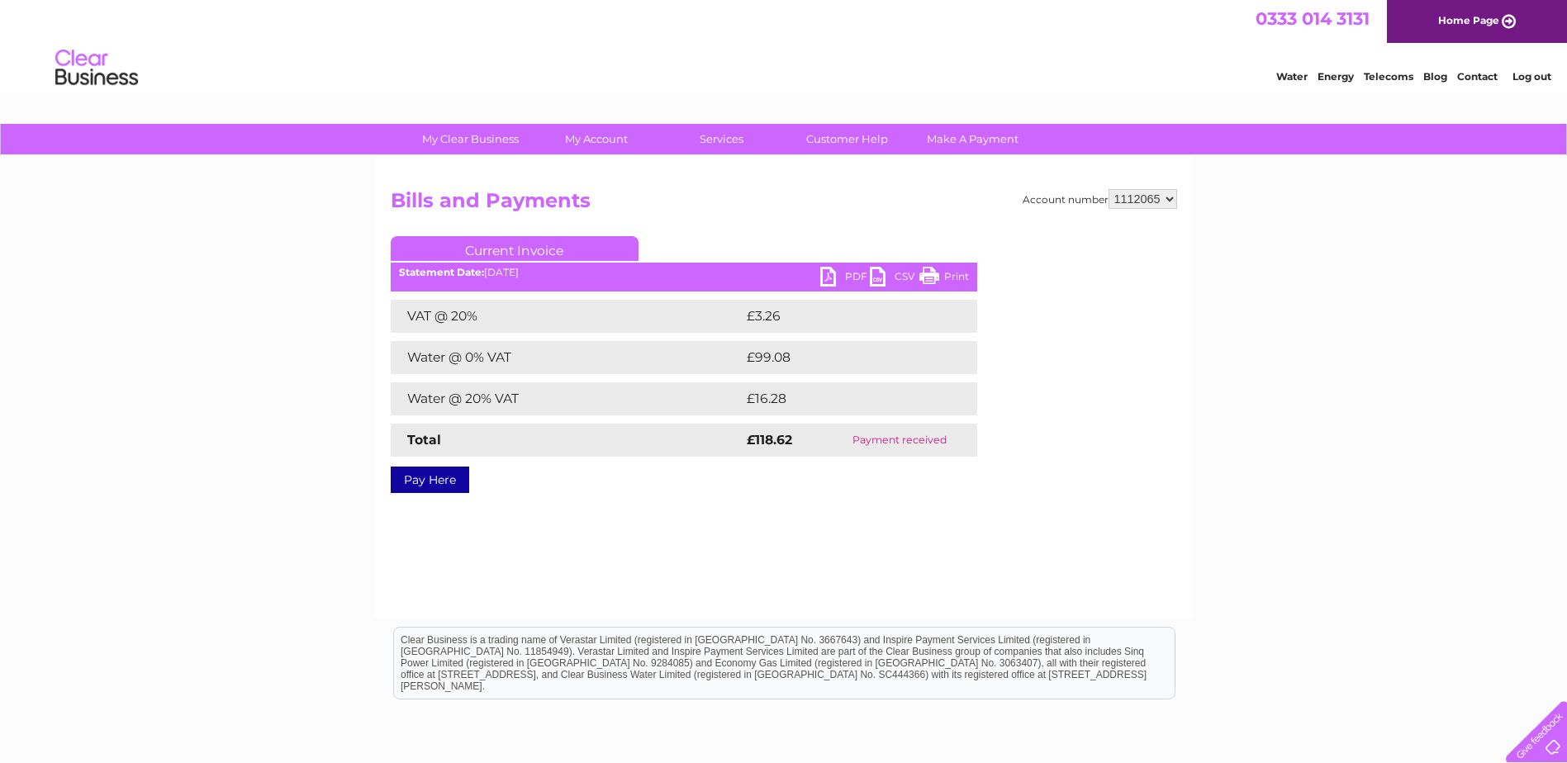
click at [831, 273] on link "PDF" at bounding box center [845, 279] width 50 height 24
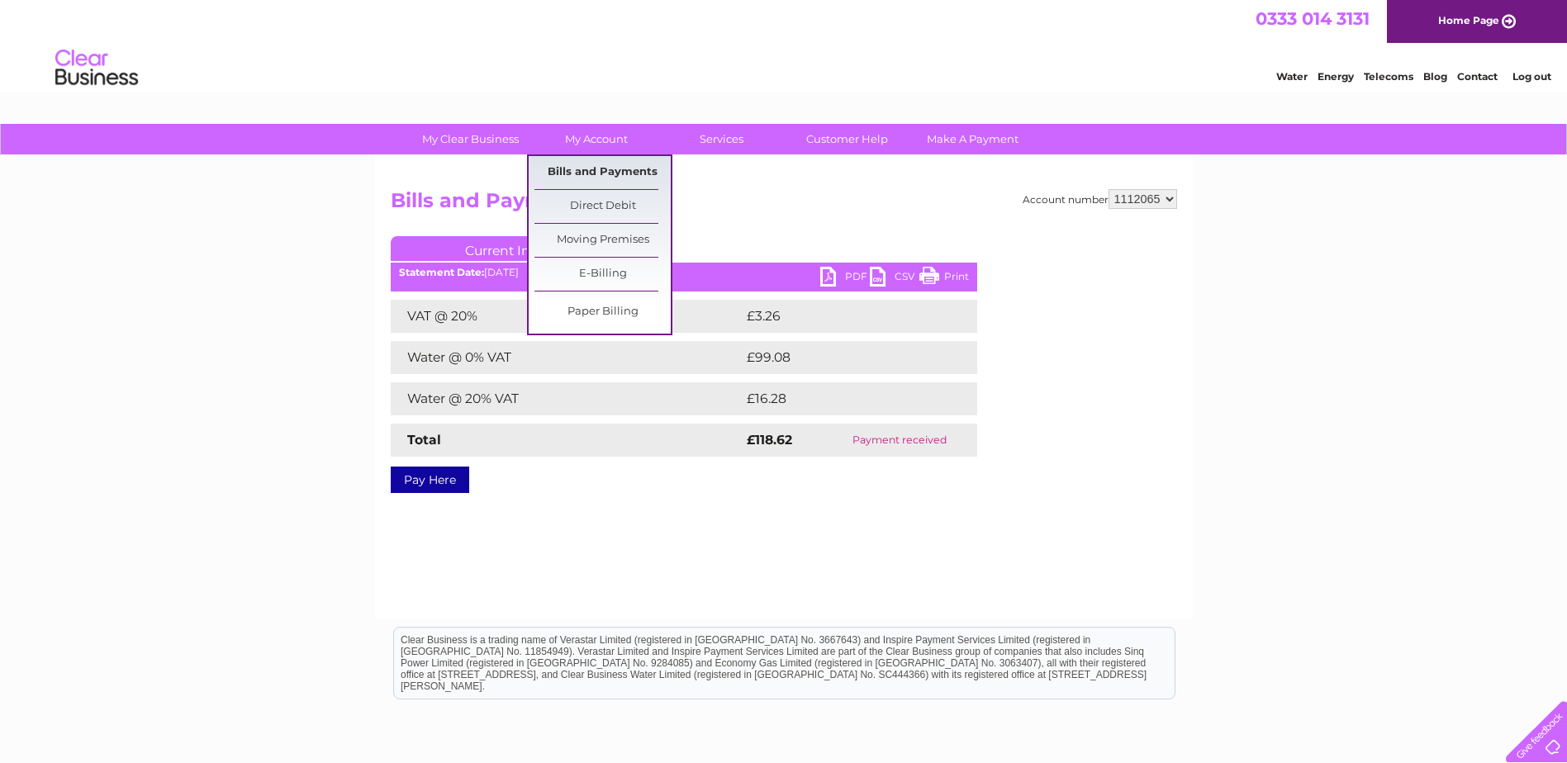
click at [605, 173] on link "Bills and Payments" at bounding box center [602, 172] width 136 height 33
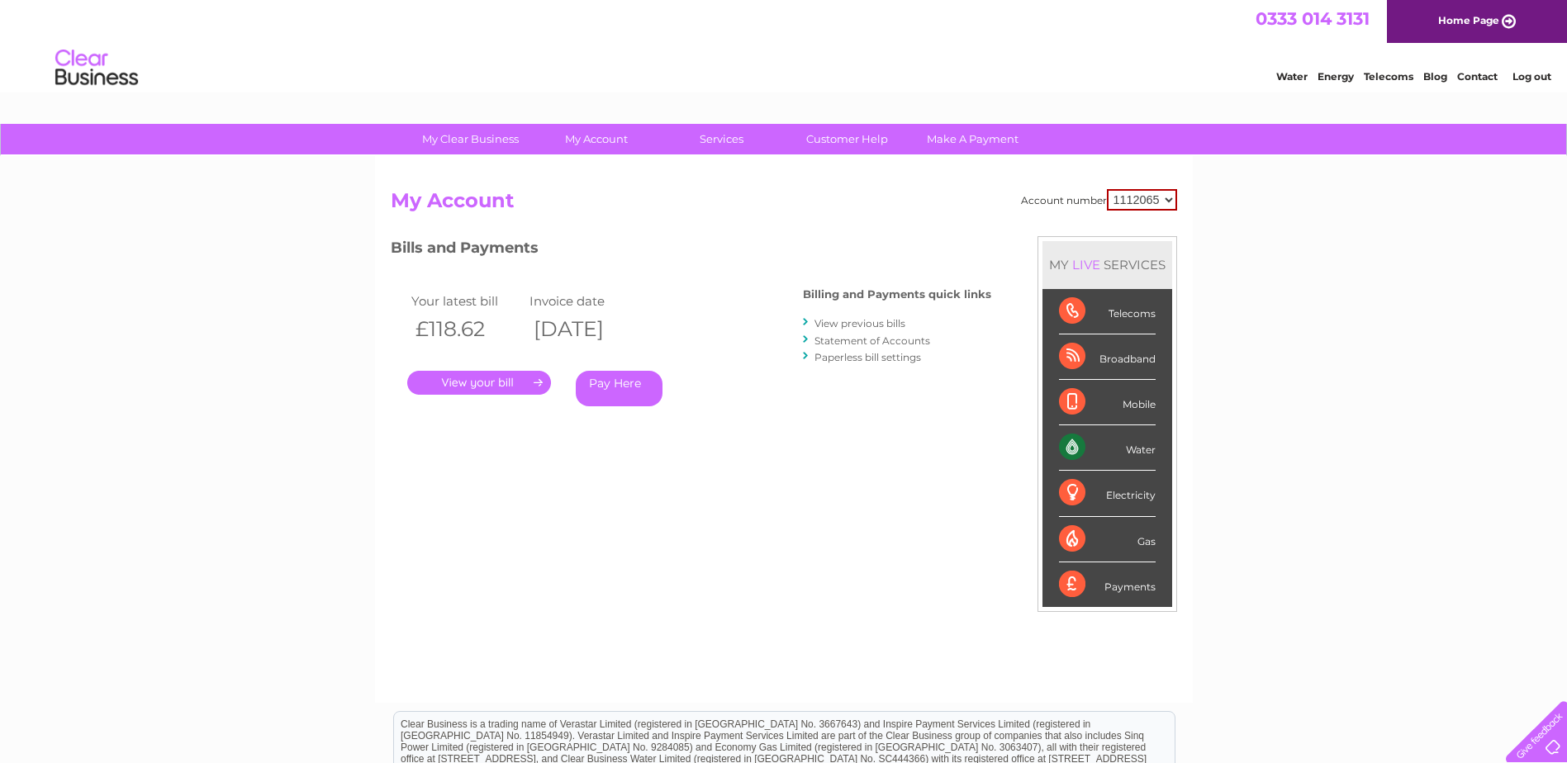
click at [856, 321] on link "View previous bills" at bounding box center [859, 323] width 91 height 12
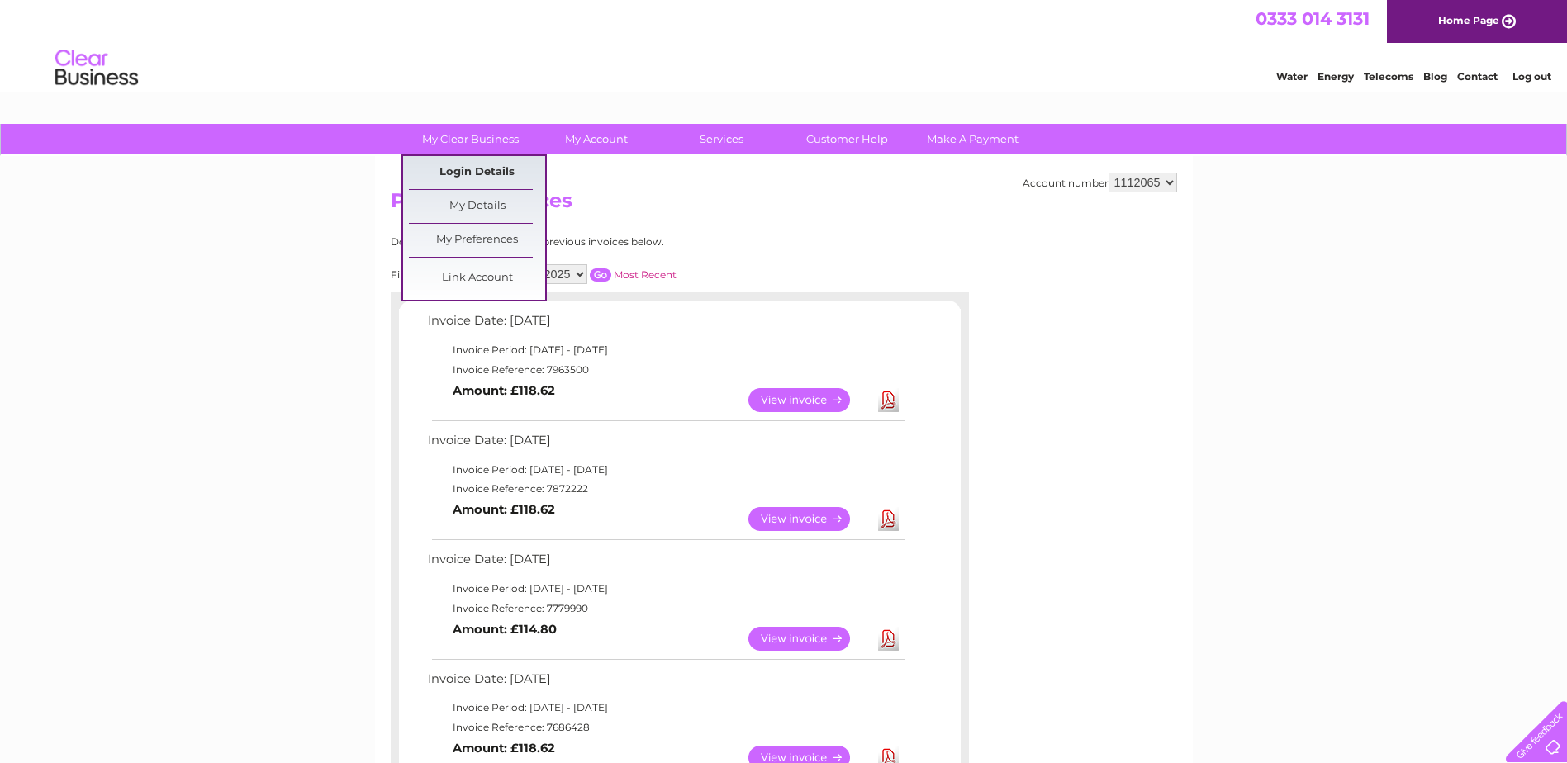
click at [479, 174] on link "Login Details" at bounding box center [477, 172] width 136 height 33
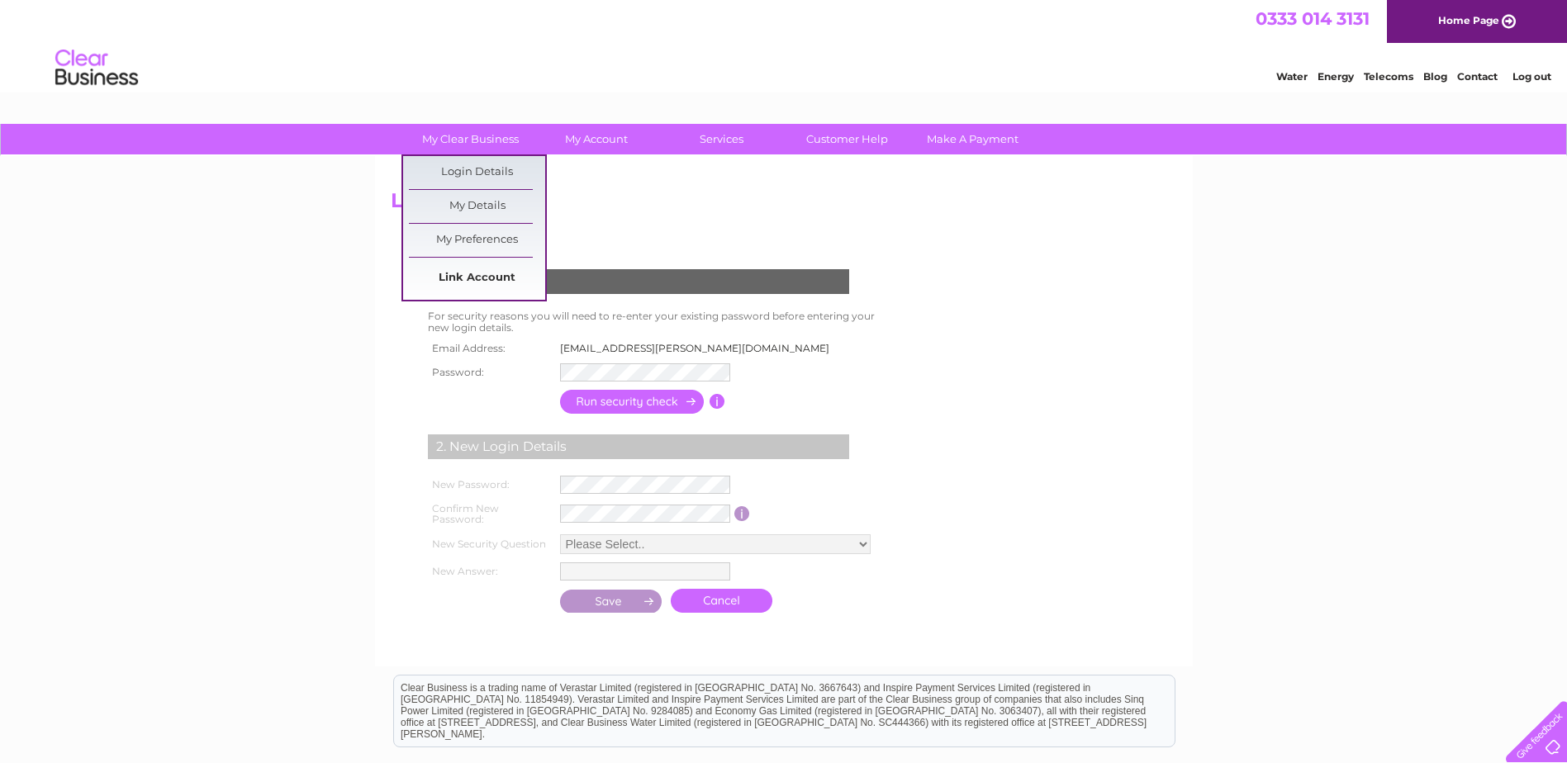
click at [457, 271] on link "Link Account" at bounding box center [477, 278] width 136 height 33
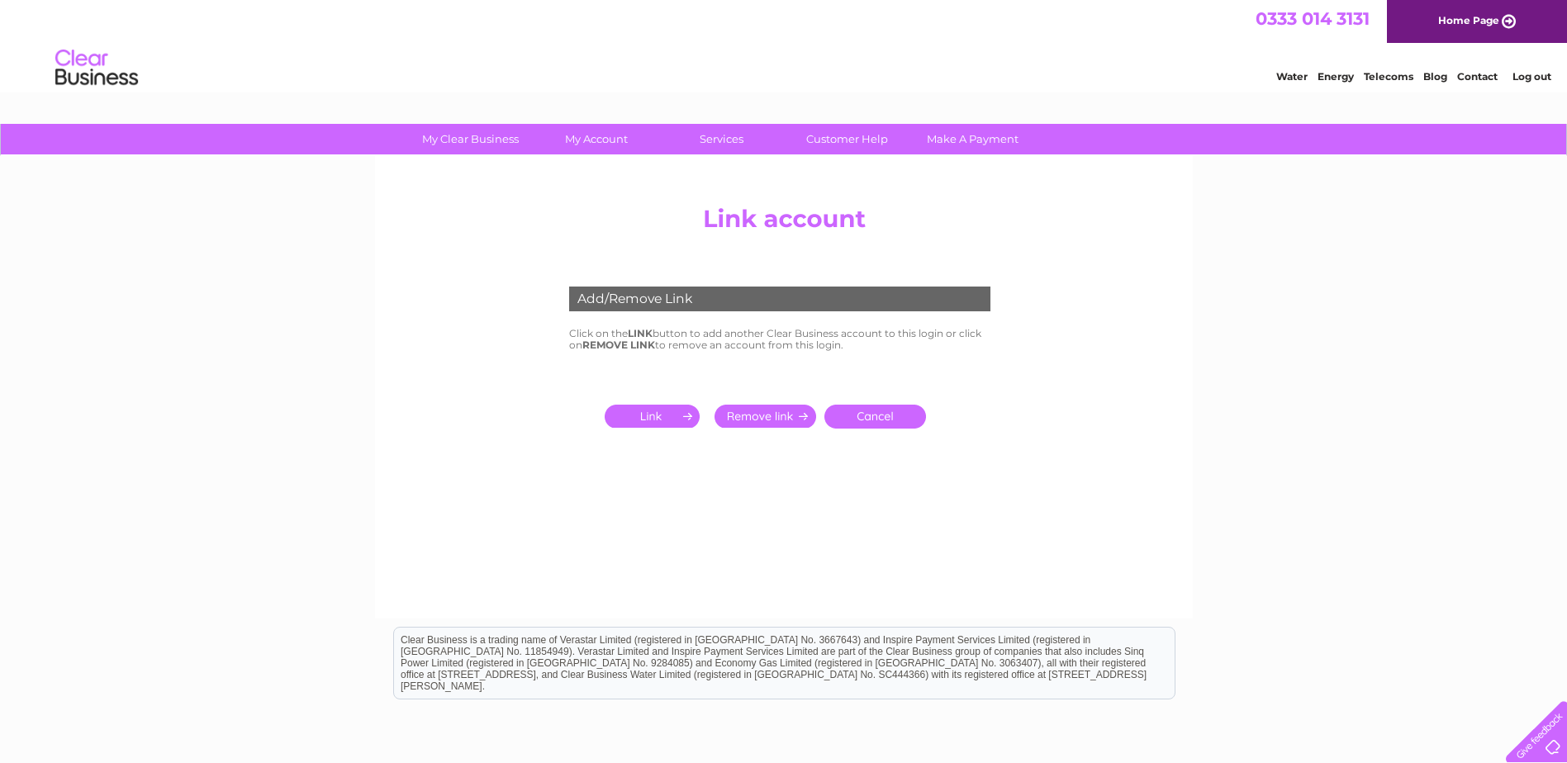
click at [671, 416] on input "submit" at bounding box center [656, 416] width 102 height 23
